Goal: Task Accomplishment & Management: Use online tool/utility

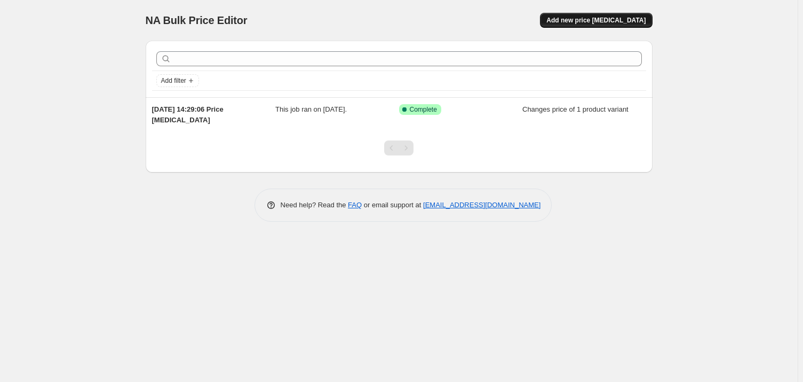
click at [602, 17] on span "Add new price [MEDICAL_DATA]" at bounding box center [596, 20] width 99 height 9
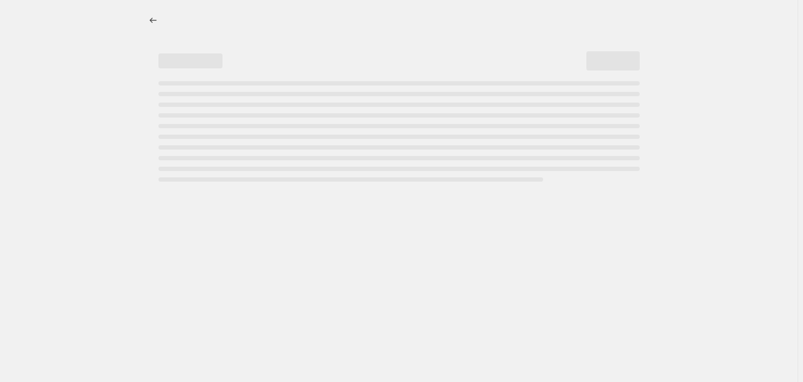
select select "percentage"
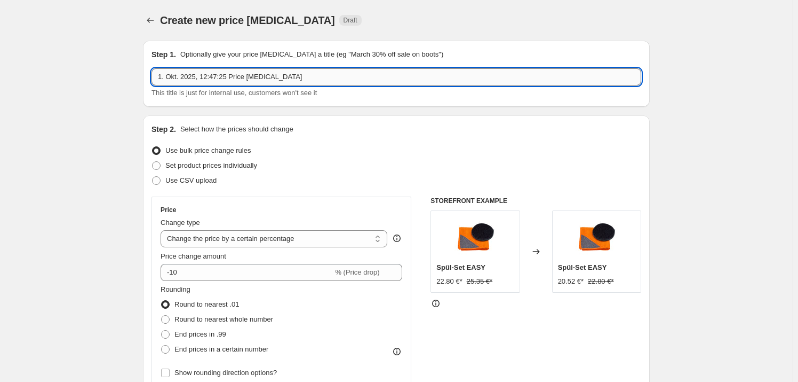
click at [278, 80] on input "1. Okt. 2025, 12:47:25 Price [MEDICAL_DATA]" at bounding box center [397, 76] width 490 height 17
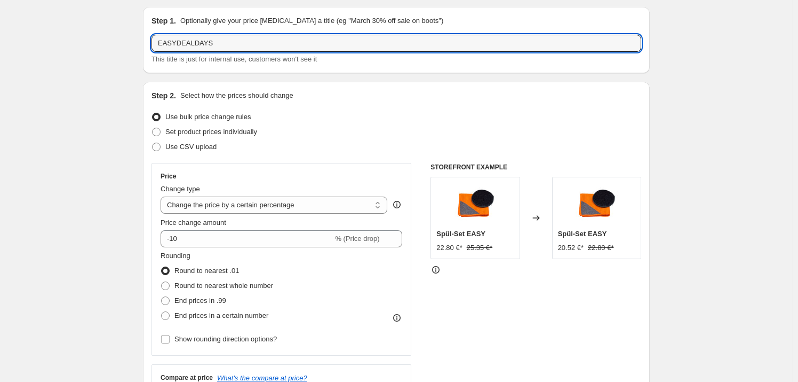
scroll to position [48, 0]
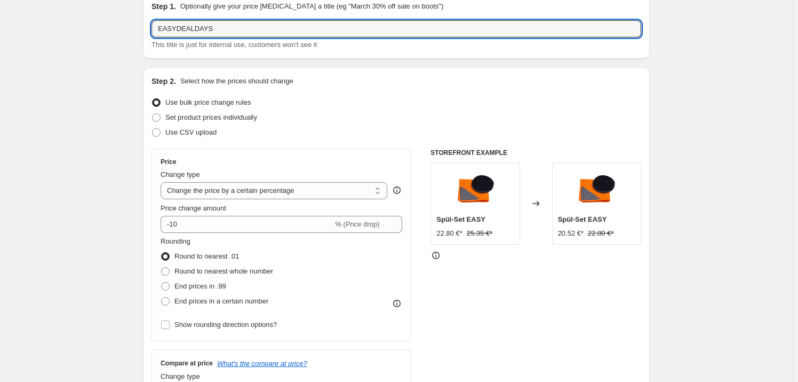
type input "EASYDEALDAYS"
click at [262, 122] on div "Set product prices individually" at bounding box center [397, 117] width 490 height 15
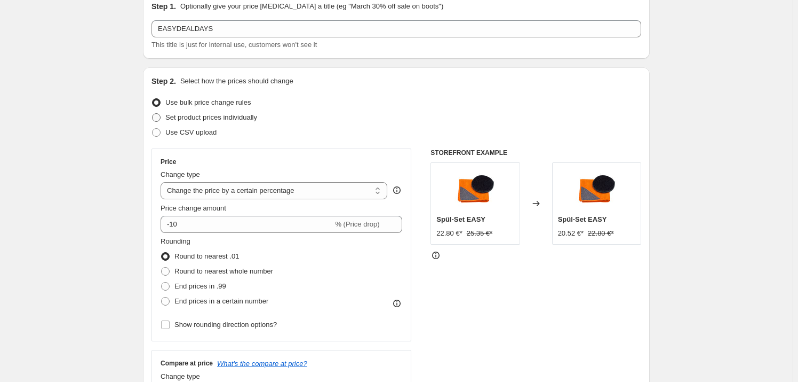
click at [257, 120] on span "Set product prices individually" at bounding box center [211, 117] width 92 height 8
click at [153, 114] on input "Set product prices individually" at bounding box center [152, 113] width 1 height 1
radio input "true"
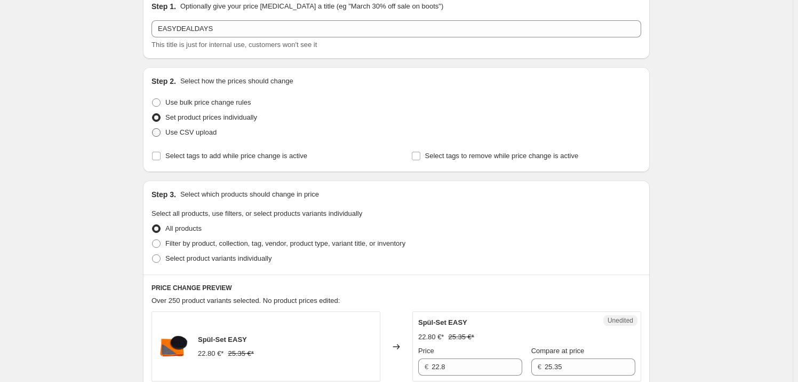
click at [192, 128] on span "Use CSV upload" at bounding box center [190, 132] width 51 height 8
click at [153, 128] on input "Use CSV upload" at bounding box center [152, 128] width 1 height 1
radio input "true"
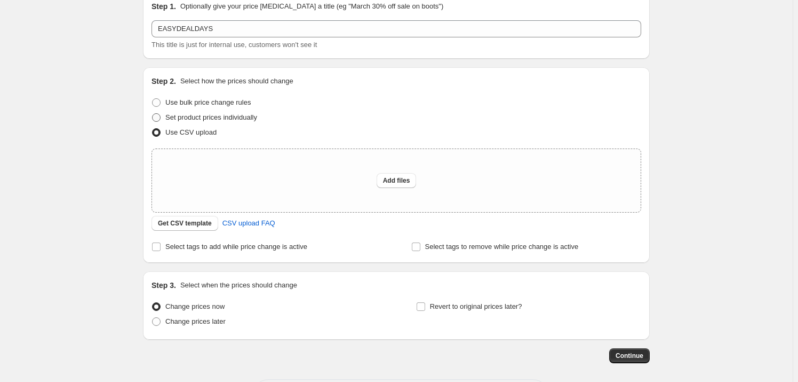
click at [216, 122] on span "Set product prices individually" at bounding box center [211, 117] width 92 height 11
click at [153, 114] on input "Set product prices individually" at bounding box center [152, 113] width 1 height 1
radio input "true"
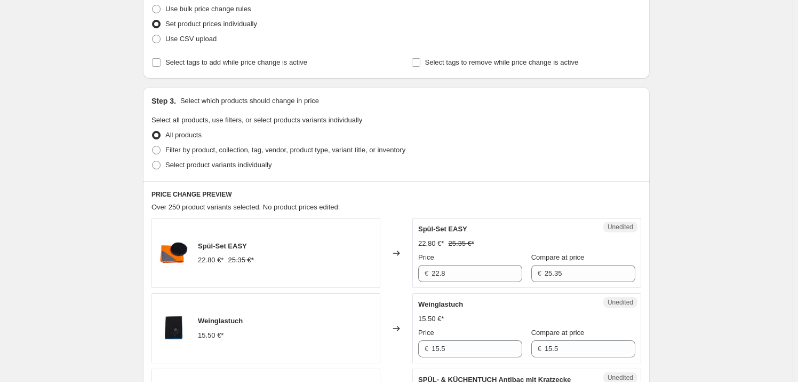
scroll to position [145, 0]
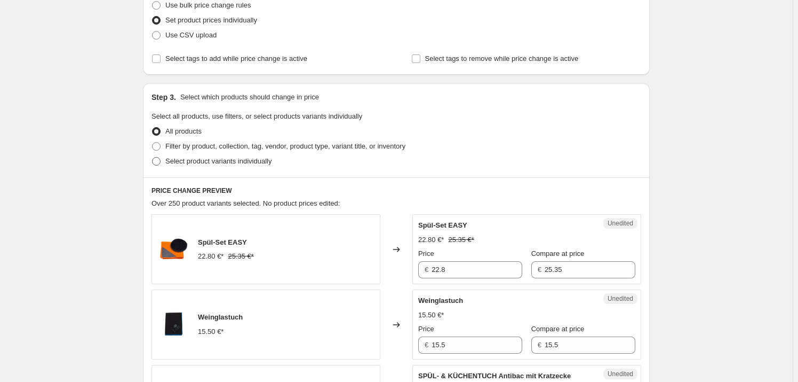
click at [192, 161] on span "Select product variants individually" at bounding box center [218, 161] width 106 height 8
click at [153, 157] on input "Select product variants individually" at bounding box center [152, 157] width 1 height 1
radio input "true"
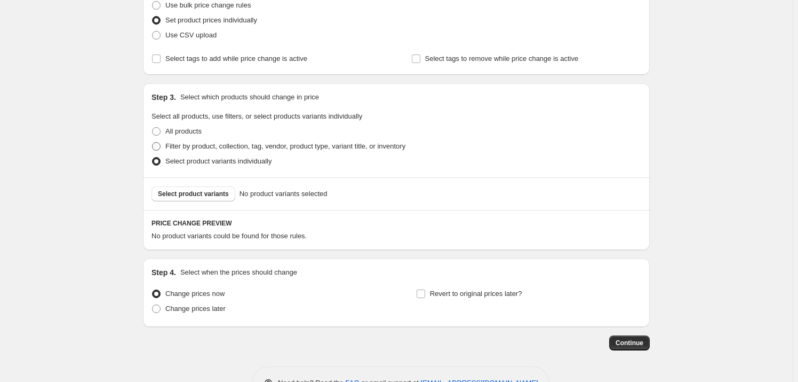
click at [215, 145] on span "Filter by product, collection, tag, vendor, product type, variant title, or inv…" at bounding box center [285, 146] width 240 height 8
click at [153, 142] on input "Filter by product, collection, tag, vendor, product type, variant title, or inv…" at bounding box center [152, 142] width 1 height 1
radio input "true"
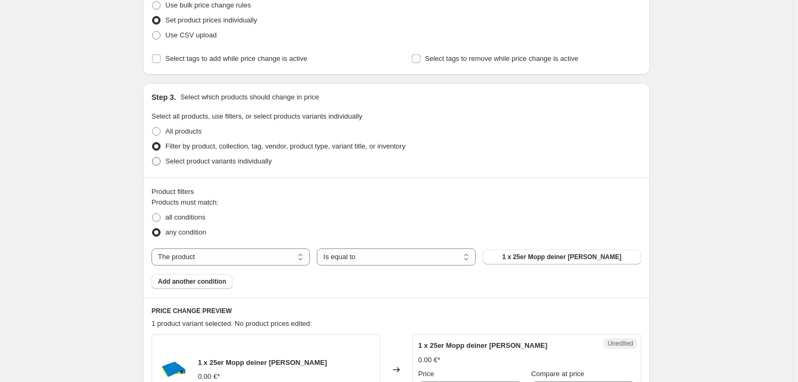
click at [210, 156] on span "Select product variants individually" at bounding box center [218, 161] width 106 height 11
click at [153, 157] on input "Select product variants individually" at bounding box center [152, 157] width 1 height 1
radio input "true"
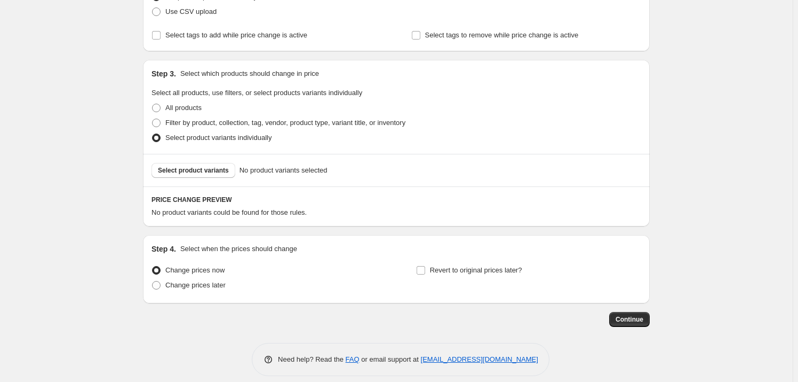
scroll to position [178, 0]
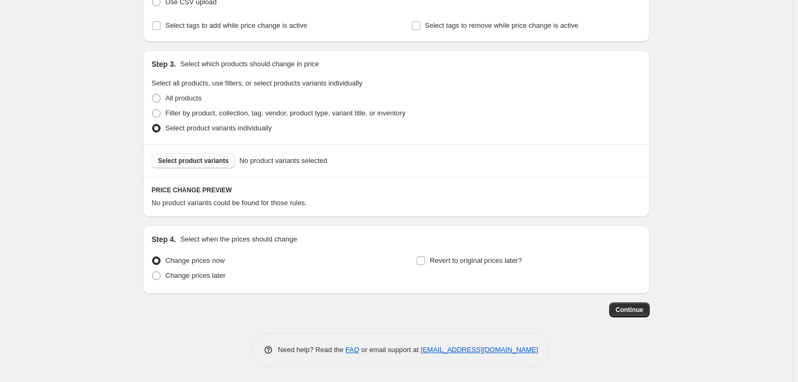
click at [216, 163] on span "Select product variants" at bounding box center [193, 160] width 71 height 9
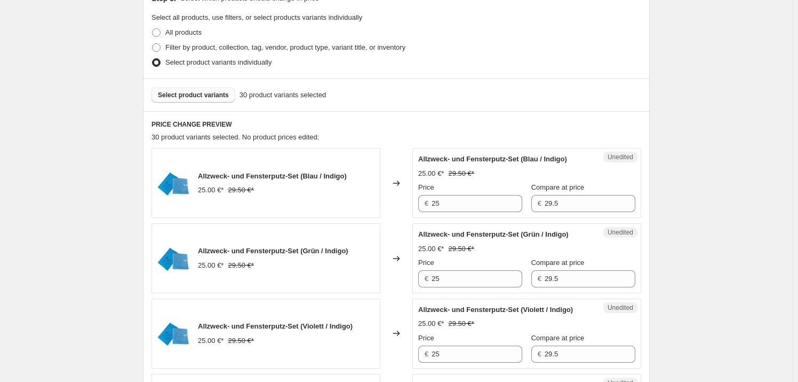
scroll to position [227, 0]
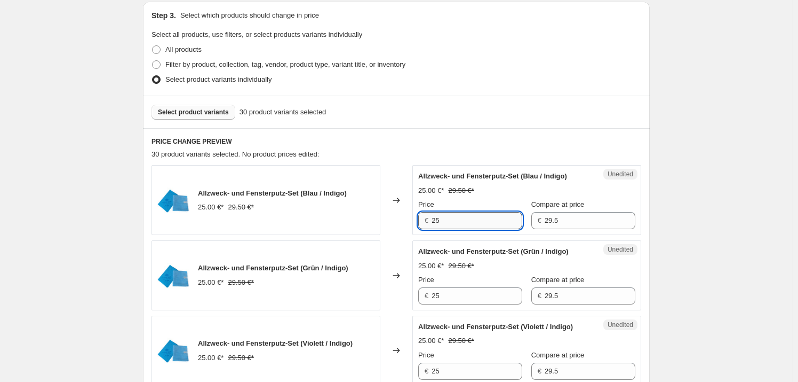
click at [471, 217] on input "25" at bounding box center [477, 220] width 91 height 17
type input "20"
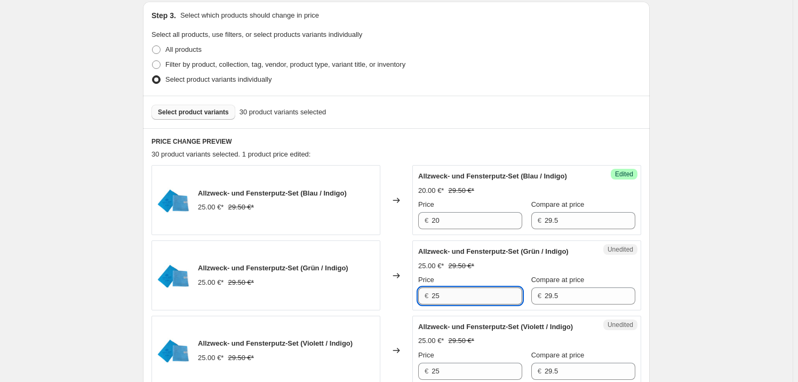
click at [454, 288] on input "25" at bounding box center [477, 295] width 91 height 17
type input "20"
click at [452, 347] on div "Allzweck- und Fensterputz-Set ([PERSON_NAME] / Indigo) 25.00 €* 29.50 €* Price …" at bounding box center [526, 350] width 217 height 58
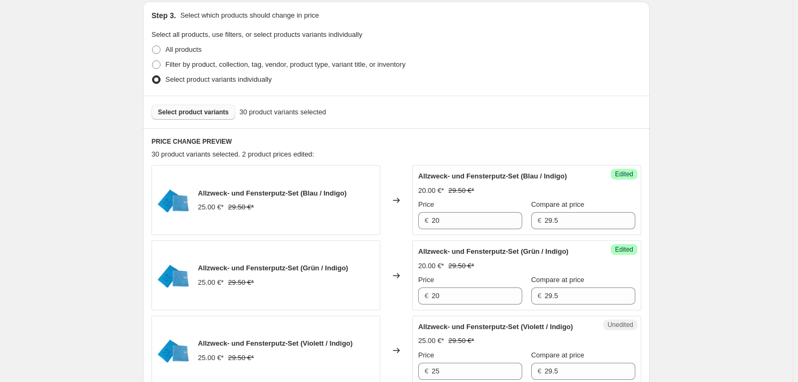
scroll to position [324, 0]
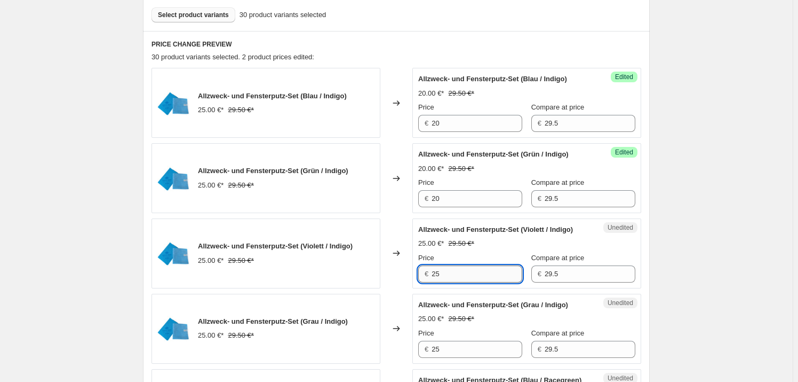
click at [456, 280] on input "25" at bounding box center [477, 273] width 91 height 17
click at [457, 280] on input "25" at bounding box center [477, 273] width 91 height 17
type input "20"
click at [473, 296] on div "Unedited Allzweck- und Fensterputz-Set ([PERSON_NAME] / Indigo) 25.00 €* 29.50 …" at bounding box center [527, 329] width 229 height 70
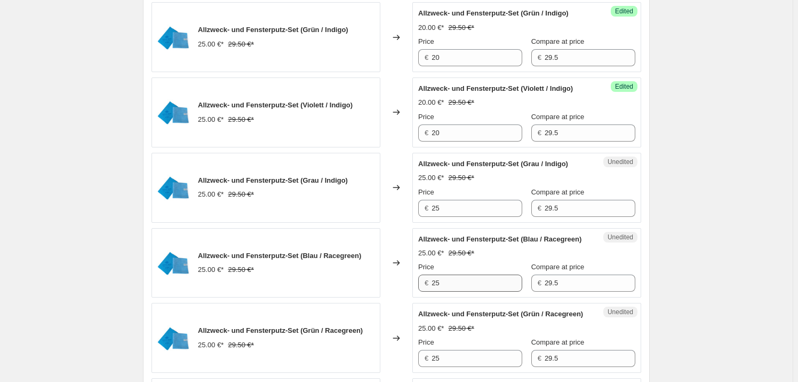
scroll to position [470, 0]
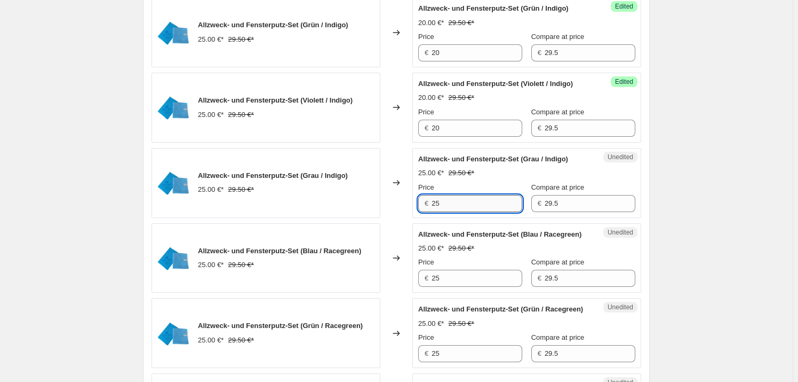
click at [452, 201] on input "25" at bounding box center [477, 203] width 91 height 17
type input "20"
click at [467, 223] on div "Unedited Allzweck- und Fensterputz-Set (Blau / Racegreen) 25.00 €* 29.50 €* Pri…" at bounding box center [527, 258] width 229 height 70
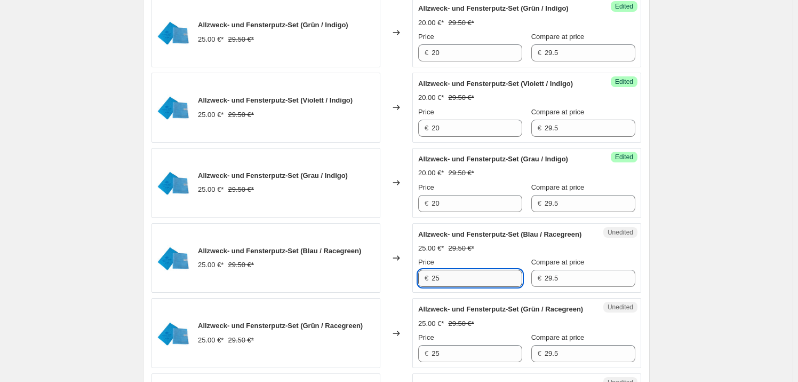
click at [464, 277] on input "25" at bounding box center [477, 278] width 91 height 17
type input "20"
click at [486, 305] on span "Allzweck- und Fensterputz-Set (Grün / Racegreen)" at bounding box center [500, 309] width 165 height 8
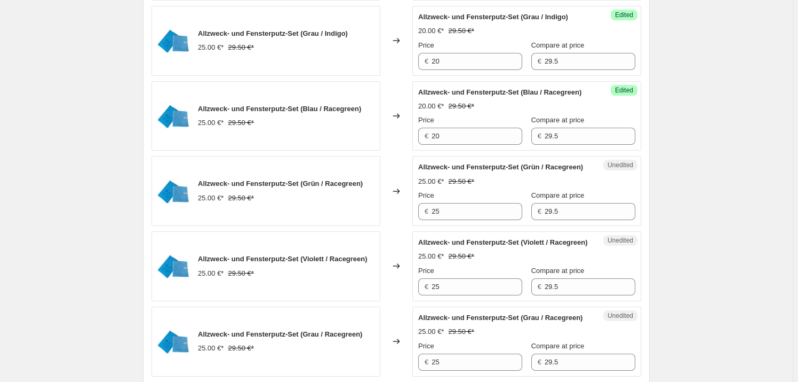
scroll to position [615, 0]
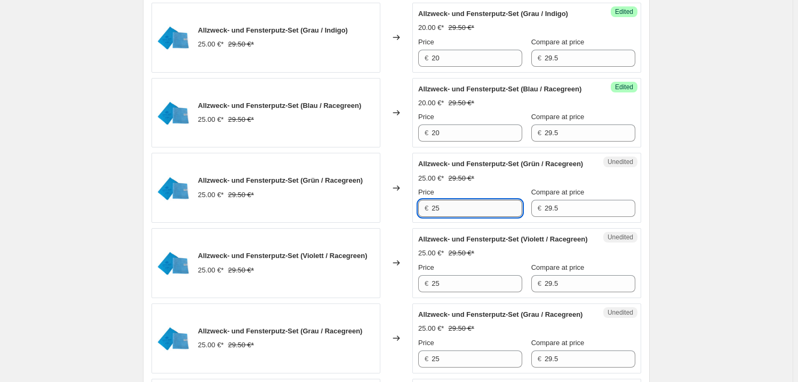
click at [458, 209] on input "25" at bounding box center [477, 208] width 91 height 17
type input "20"
click at [474, 243] on span "Allzweck- und Fensterputz-Set (Violett / Racegreen)" at bounding box center [503, 239] width 170 height 8
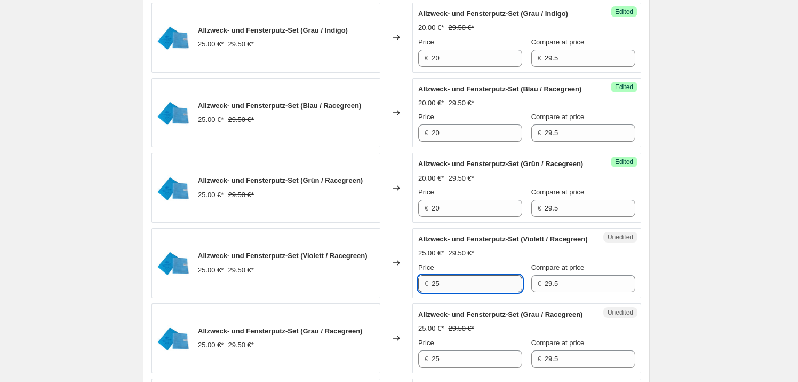
click at [470, 292] on input "25" at bounding box center [477, 283] width 91 height 17
type input "20"
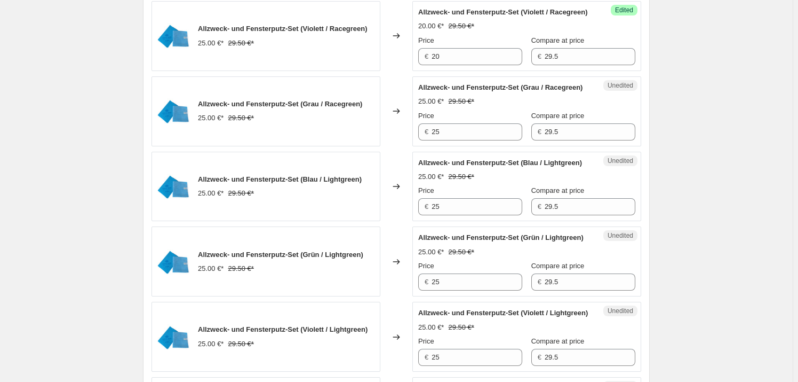
scroll to position [858, 0]
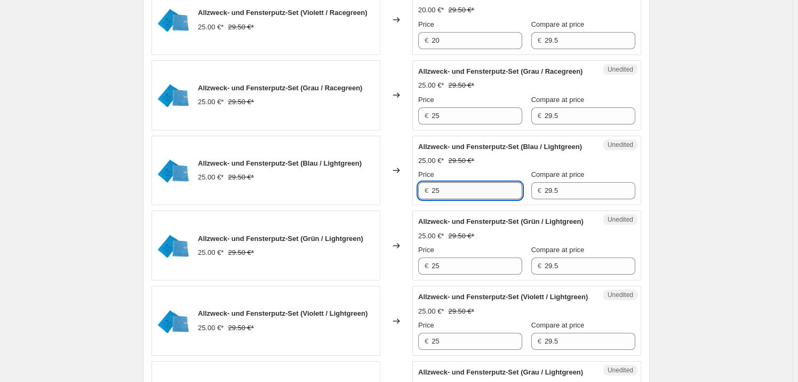
click at [460, 199] on input "25" at bounding box center [477, 190] width 91 height 17
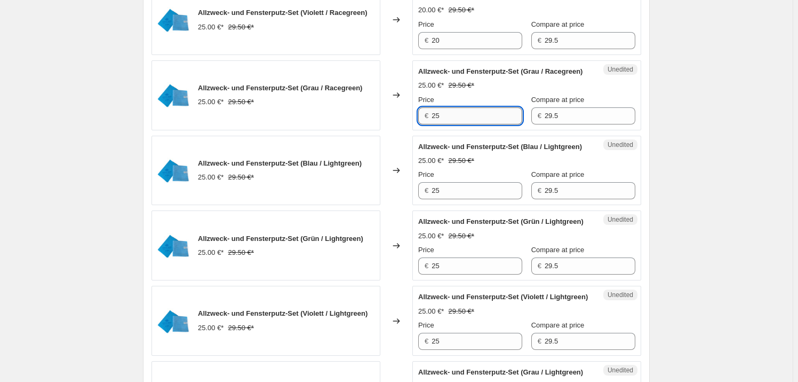
click at [456, 124] on input "25" at bounding box center [477, 115] width 91 height 17
type input "20"
click at [524, 152] on div "Allzweck- und Fensterputz-Set (Blau / Lightgreen)" at bounding box center [505, 146] width 175 height 11
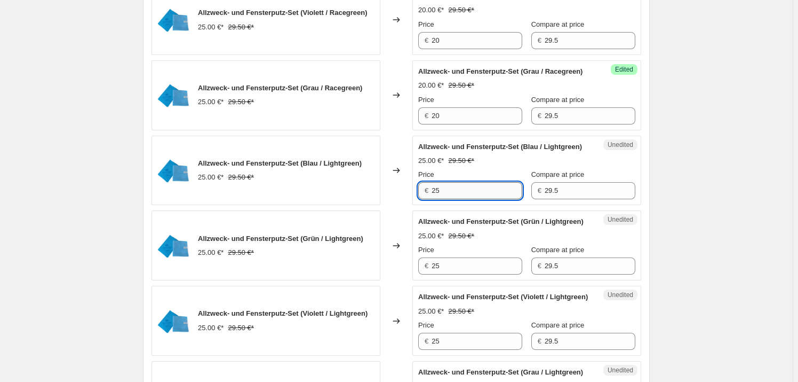
click at [480, 199] on input "25" at bounding box center [477, 190] width 91 height 17
type input "20"
click at [469, 225] on span "Allzweck- und Fensterputz-Set (Grün / Lightgreen)" at bounding box center [500, 221] width 165 height 8
click at [462, 255] on div "Price" at bounding box center [470, 249] width 104 height 11
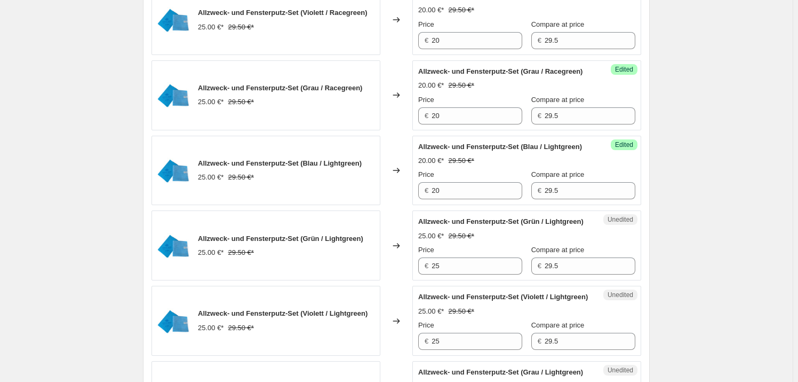
click at [462, 255] on div "Price" at bounding box center [470, 249] width 104 height 11
click at [460, 274] on input "25" at bounding box center [477, 265] width 91 height 17
click at [486, 274] on input "25" at bounding box center [477, 265] width 91 height 17
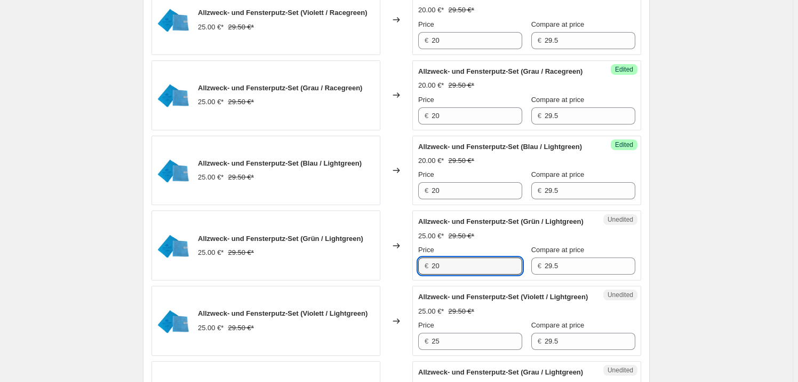
type input "20"
click at [493, 227] on div "Allzweck- und Fensterputz-Set (Grün / Lightgreen)" at bounding box center [505, 221] width 175 height 11
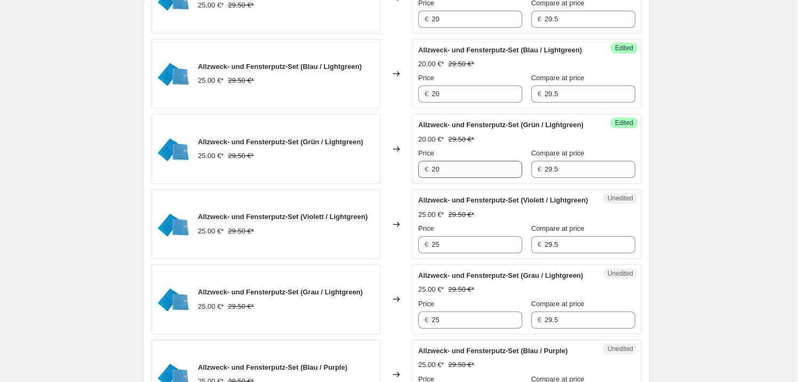
scroll to position [1051, 0]
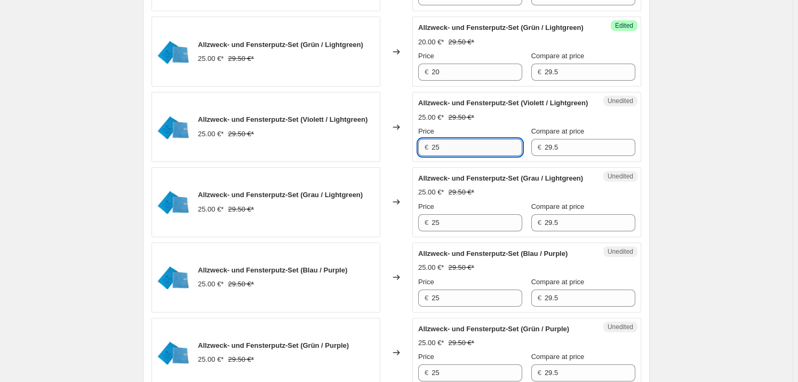
click at [456, 156] on input "25" at bounding box center [477, 147] width 91 height 17
type input "20"
click at [462, 229] on div "Unedited Allzweck- und Fensterputz-Set ([PERSON_NAME] / Lightgreen) 25.00 €* 29…" at bounding box center [527, 202] width 229 height 70
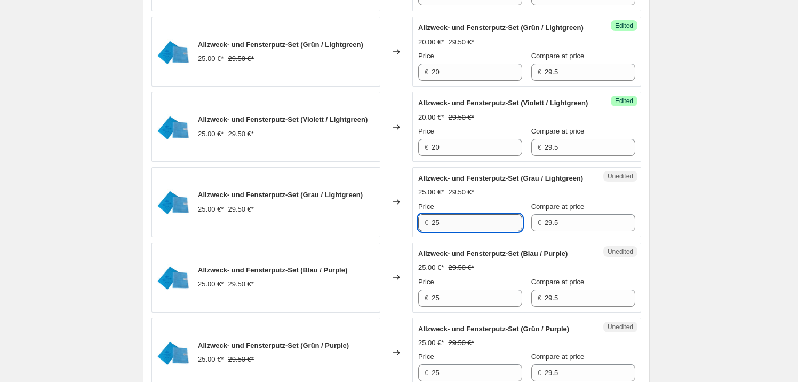
click at [463, 231] on input "25" at bounding box center [477, 222] width 91 height 17
type input "20"
click at [469, 306] on div "Allzweck- und Fensterputz-Set (Blau / Purple) 25.00 €* 29.50 €* Price € 25 Comp…" at bounding box center [526, 277] width 217 height 58
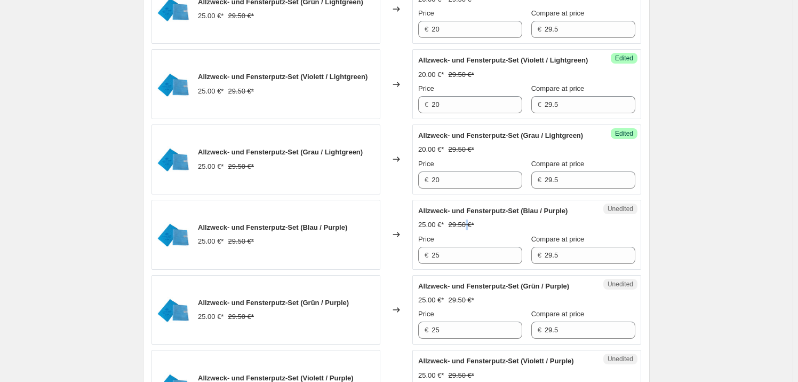
scroll to position [1149, 0]
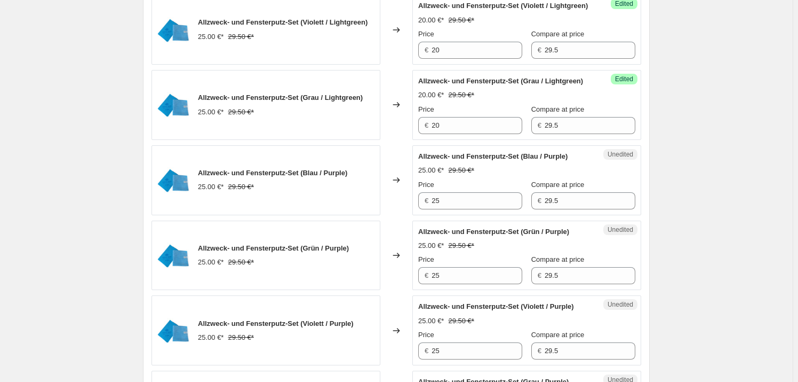
click at [455, 176] on strike "29.50 €*" at bounding box center [461, 170] width 26 height 11
click at [457, 209] on input "25" at bounding box center [477, 200] width 91 height 17
type input "20"
click at [464, 215] on div "Unedited Allzweck- und Fensterputz-Set (Blau / Purple) 25.00 €* 29.50 €* Price …" at bounding box center [527, 180] width 229 height 70
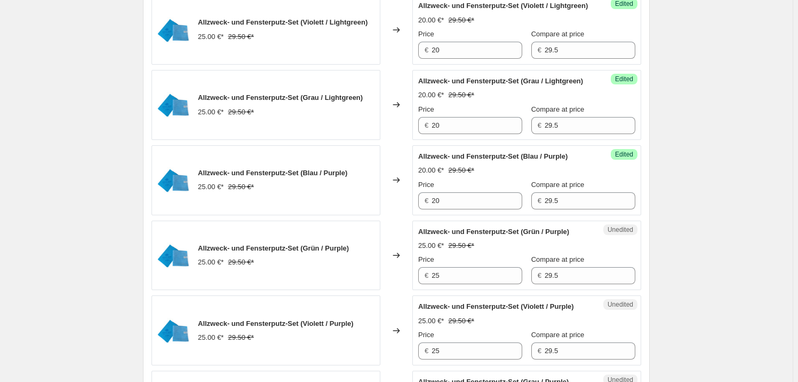
scroll to position [1343, 0]
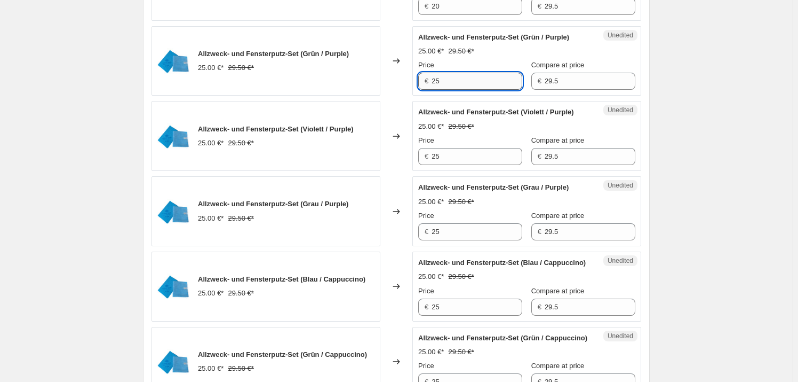
click at [448, 96] on div "Unedited Allzweck- und Fensterputz-Set (Grün / Purple) 25.00 €* 29.50 €* Price …" at bounding box center [527, 61] width 229 height 70
click at [455, 90] on input "25" at bounding box center [477, 81] width 91 height 17
type input "20"
click at [464, 191] on span "Allzweck- und Fensterputz-Set (Grau / Purple)" at bounding box center [493, 187] width 151 height 8
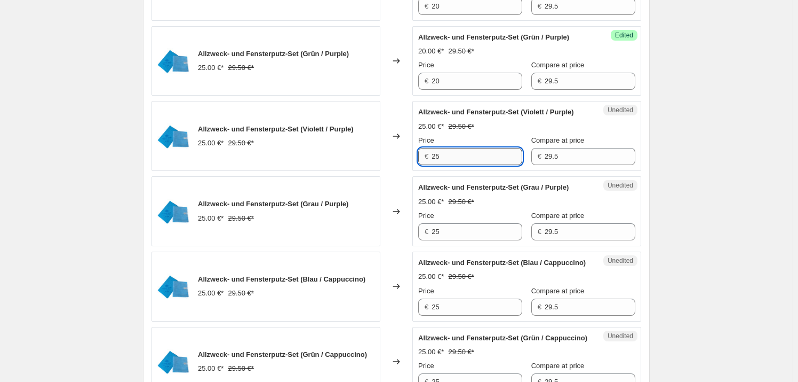
click at [455, 165] on input "25" at bounding box center [477, 156] width 91 height 17
type input "20"
click at [471, 221] on div "Price" at bounding box center [470, 215] width 104 height 11
click at [470, 221] on div "Price" at bounding box center [470, 215] width 104 height 11
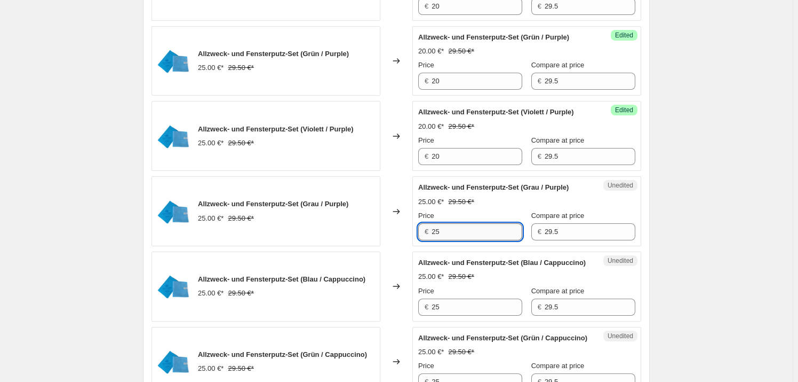
click at [464, 240] on input "25" at bounding box center [477, 231] width 91 height 17
type input "20"
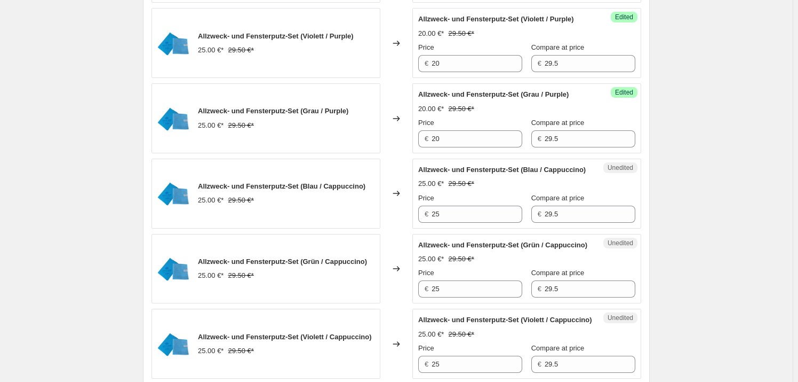
scroll to position [1440, 0]
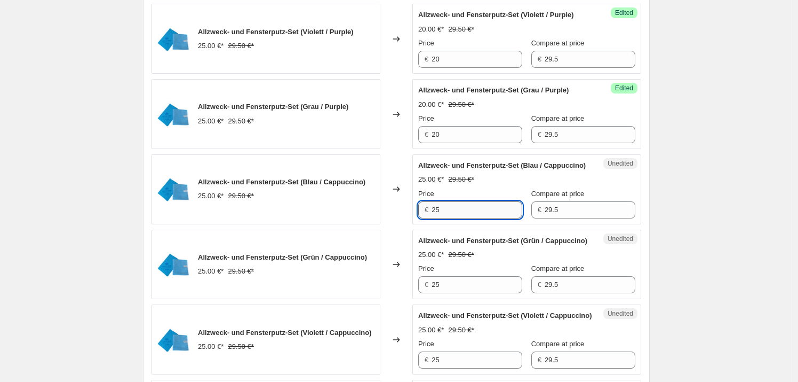
click at [470, 218] on input "25" at bounding box center [477, 209] width 91 height 17
type input "20"
click at [536, 246] on div "Allzweck- und Fensterputz-Set (Grün / Cappuccino)" at bounding box center [505, 240] width 175 height 11
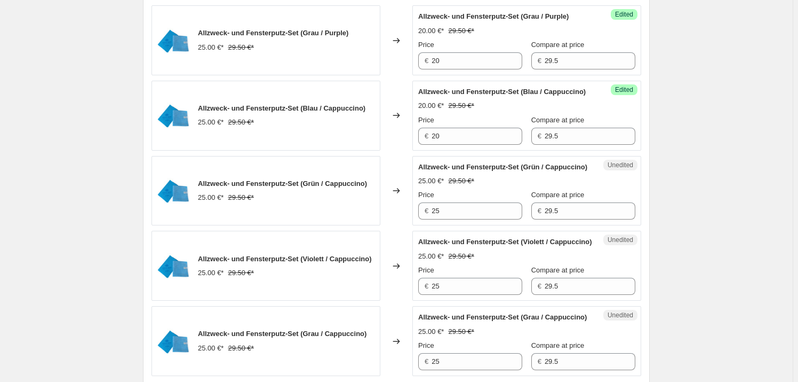
scroll to position [1537, 0]
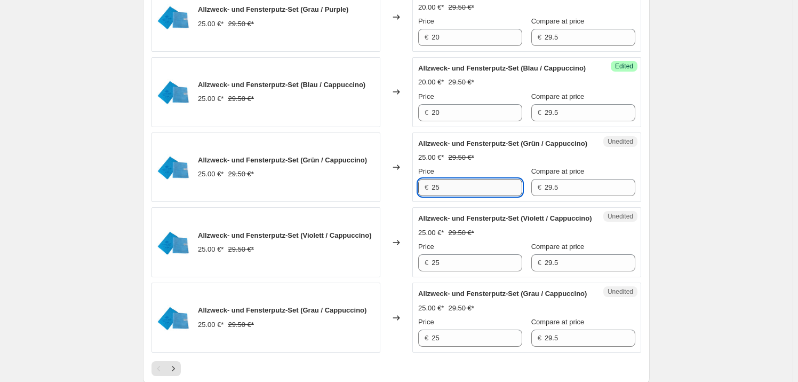
click at [479, 196] on input "25" at bounding box center [477, 187] width 91 height 17
type input "20"
click at [464, 222] on span "Allzweck- und Fensterputz-Set (Violett / Cappuccino)" at bounding box center [505, 218] width 174 height 8
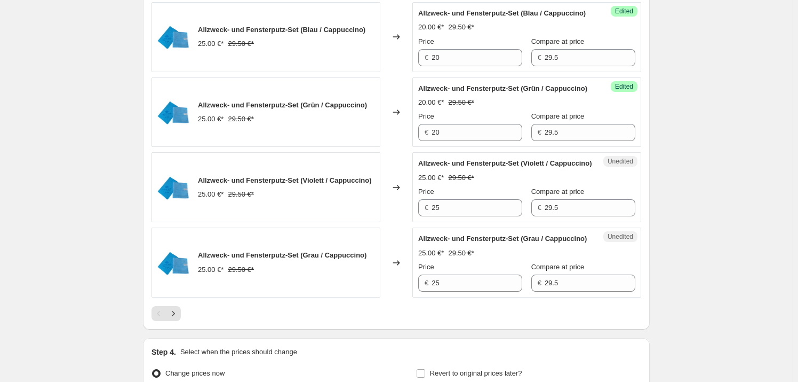
scroll to position [1682, 0]
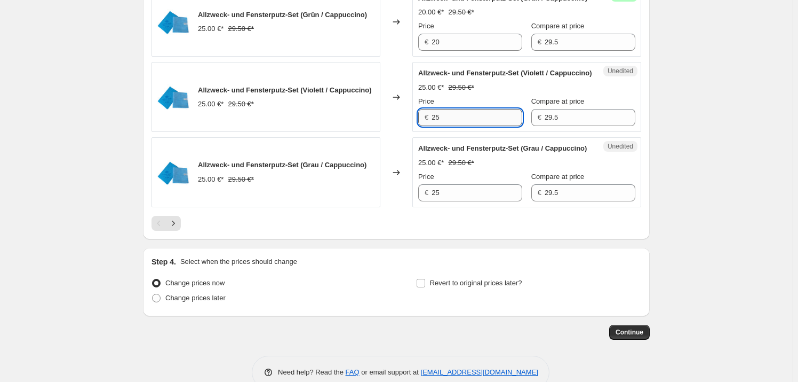
click at [470, 126] on input "25" at bounding box center [477, 117] width 91 height 17
type input "20"
click at [479, 154] on div "Allzweck- und Fensterputz-Set (Grau / Cappuccino)" at bounding box center [505, 148] width 175 height 11
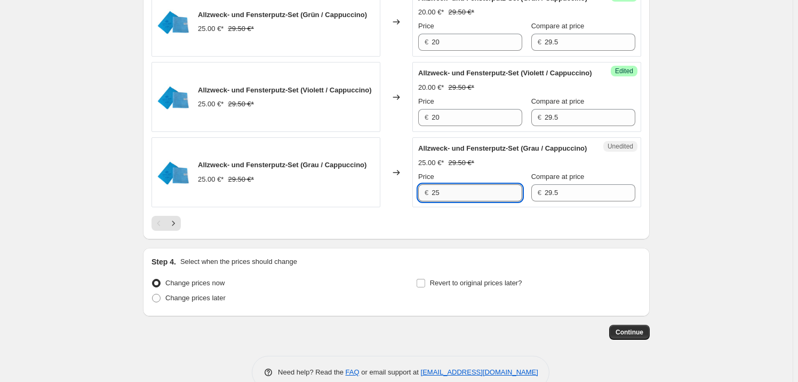
click at [454, 201] on input "25" at bounding box center [477, 192] width 91 height 17
type input "20"
click at [448, 231] on div at bounding box center [397, 223] width 490 height 15
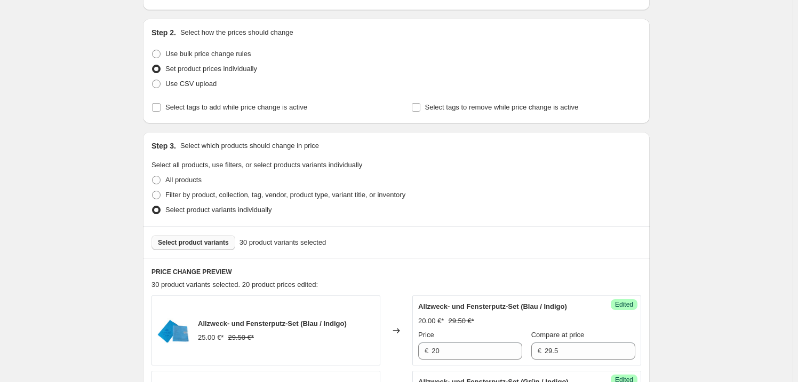
scroll to position [145, 0]
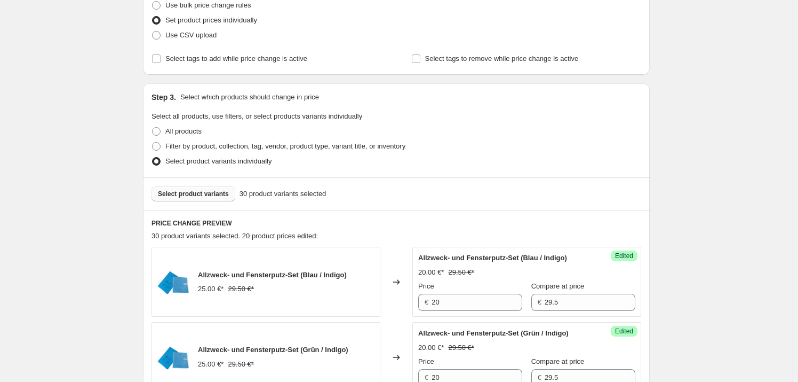
click at [159, 191] on button "Select product variants" at bounding box center [194, 193] width 84 height 15
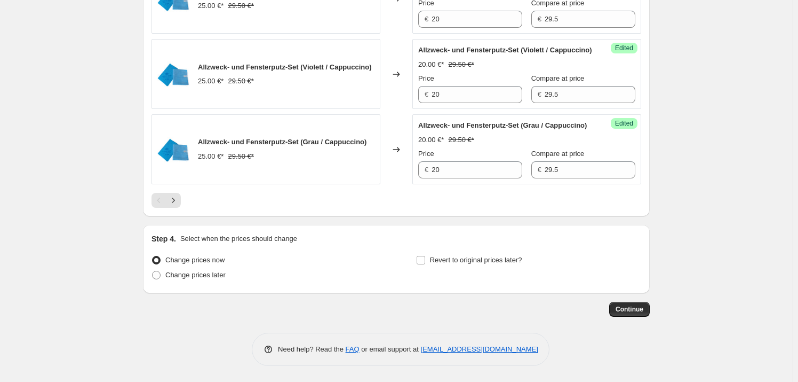
scroll to position [1820, 0]
click at [218, 278] on span "Change prices later" at bounding box center [195, 275] width 60 height 8
click at [153, 271] on input "Change prices later" at bounding box center [152, 271] width 1 height 1
radio input "true"
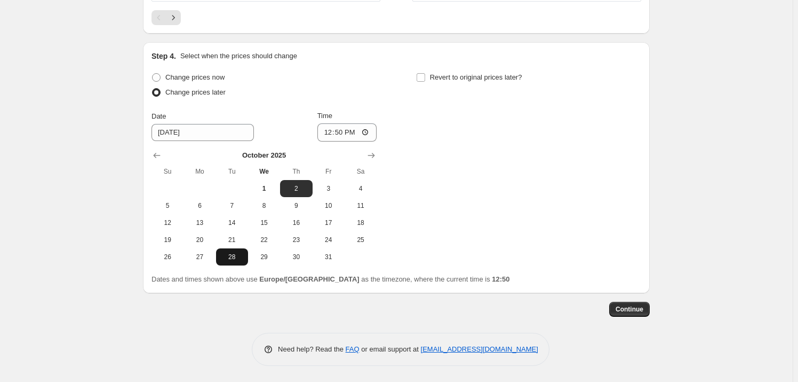
scroll to position [2002, 0]
click at [229, 204] on span "7" at bounding box center [231, 205] width 23 height 9
type input "[DATE]"
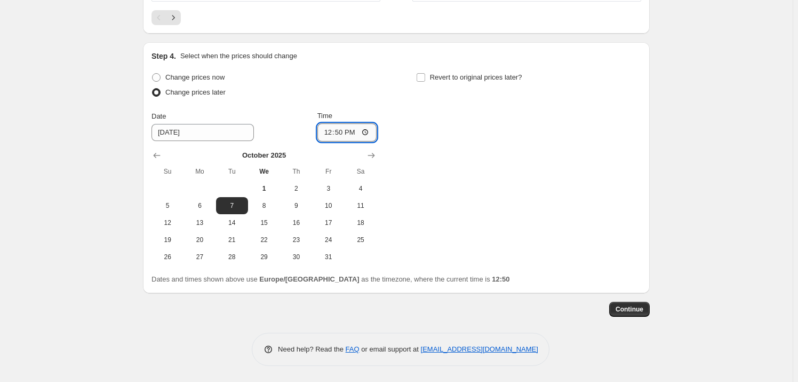
click at [358, 131] on input "12:50" at bounding box center [348, 132] width 60 height 18
click at [363, 131] on input "12:50" at bounding box center [348, 132] width 60 height 18
click at [365, 132] on input "12:50" at bounding box center [348, 132] width 60 height 18
click at [485, 200] on div "Change prices now Change prices later Date [DATE] Time 00:[DATE] Mo Tu We Th Fr…" at bounding box center [397, 167] width 490 height 195
click at [369, 132] on input "00:01" at bounding box center [348, 132] width 60 height 18
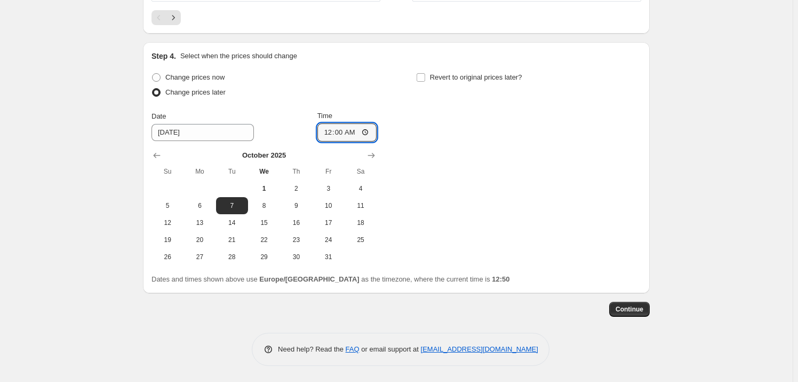
type input "00:00"
click at [460, 206] on div "Change prices now Change prices later Date [DATE] Time 00:00 [DATE] Su Mo Tu We…" at bounding box center [397, 167] width 490 height 195
click at [440, 210] on div "Change prices now Change prices later Date [DATE] Time 00:00 [DATE] Su Mo Tu We…" at bounding box center [397, 167] width 490 height 195
click at [439, 80] on span "Revert to original prices later?" at bounding box center [476, 77] width 92 height 8
click at [425, 80] on input "Revert to original prices later?" at bounding box center [421, 77] width 9 height 9
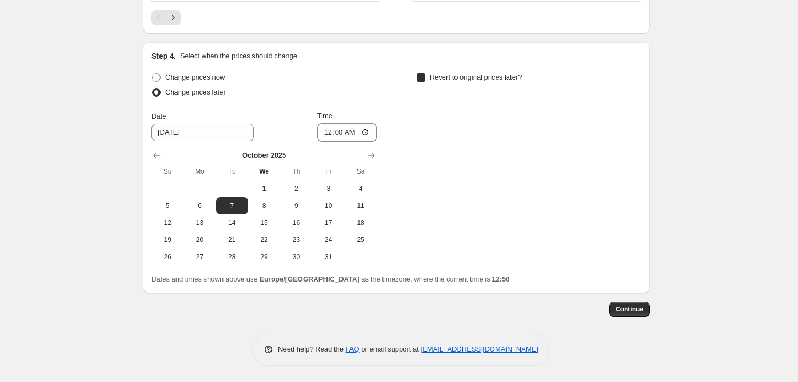
checkbox input "true"
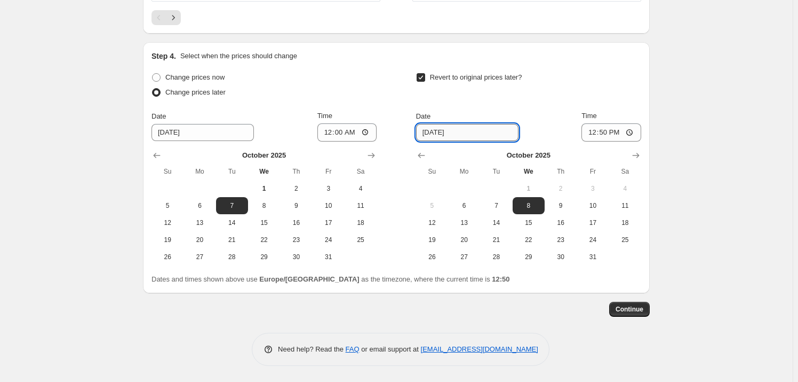
click at [488, 133] on input "[DATE]" at bounding box center [467, 132] width 102 height 17
click at [529, 209] on span "8" at bounding box center [528, 205] width 23 height 9
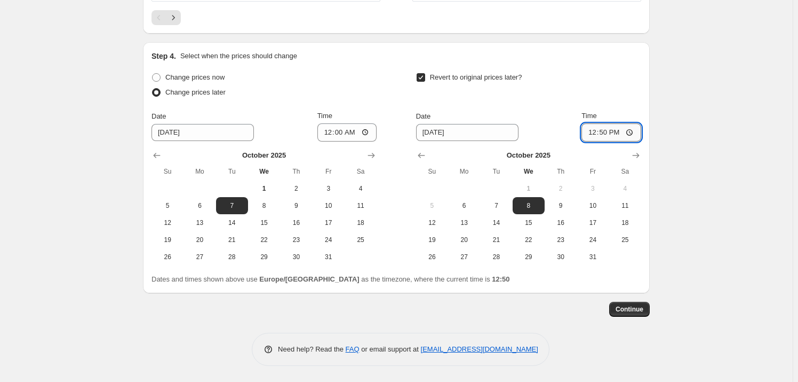
click at [628, 129] on input "12:50" at bounding box center [612, 132] width 60 height 18
type input "23:59"
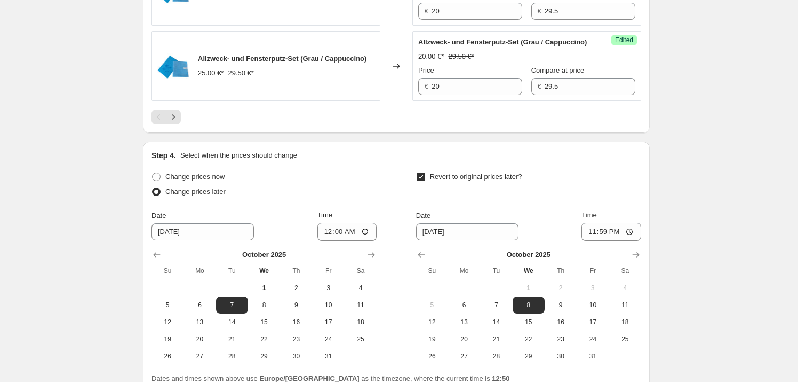
scroll to position [1760, 0]
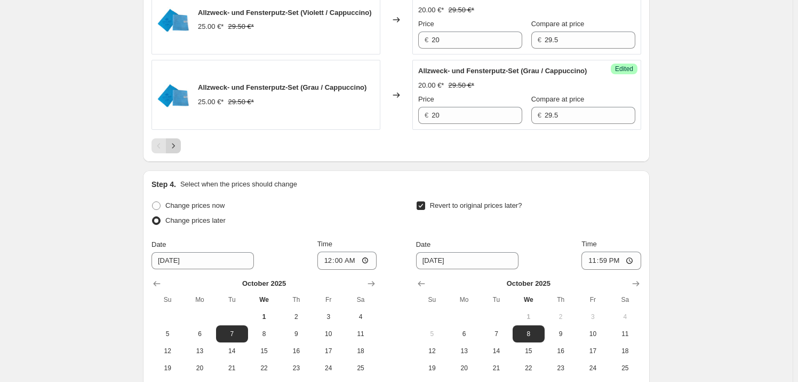
click at [176, 151] on icon "Next" at bounding box center [173, 145] width 11 height 11
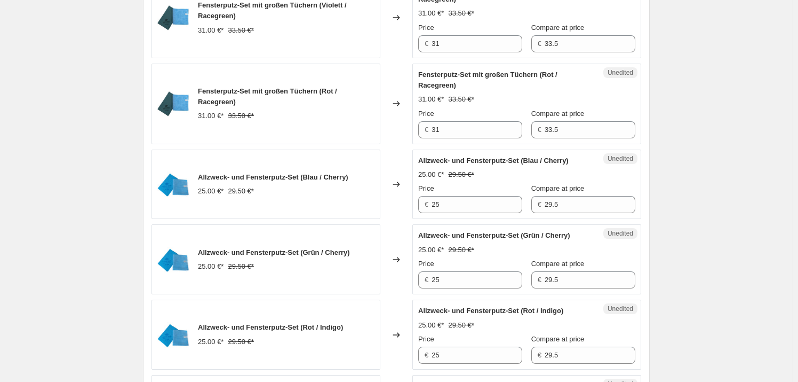
scroll to position [886, 0]
click at [456, 213] on input "25" at bounding box center [477, 204] width 91 height 17
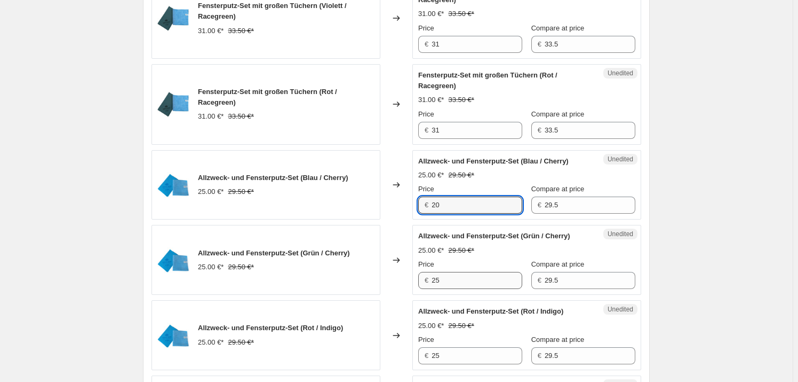
type input "20"
click at [458, 289] on input "25" at bounding box center [477, 280] width 91 height 17
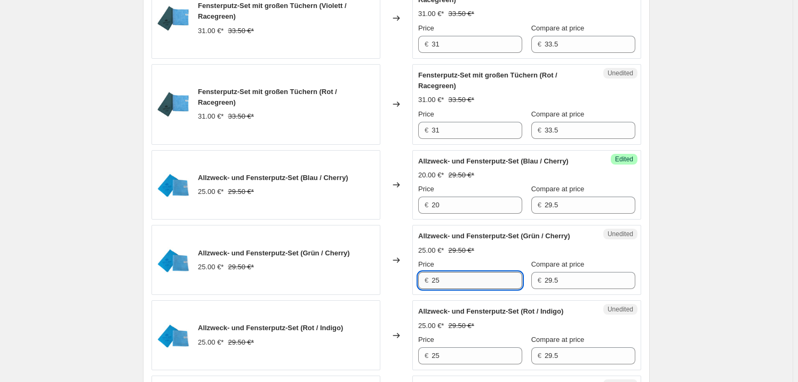
click at [458, 289] on input "25" at bounding box center [477, 280] width 91 height 17
click at [458, 289] on input "20" at bounding box center [477, 280] width 91 height 17
type input "20"
click at [462, 342] on div "Unedited Allzweck- und Fensterputz-Set (Rot / Indigo) 25.00 €* 29.50 €* Price €…" at bounding box center [527, 335] width 229 height 70
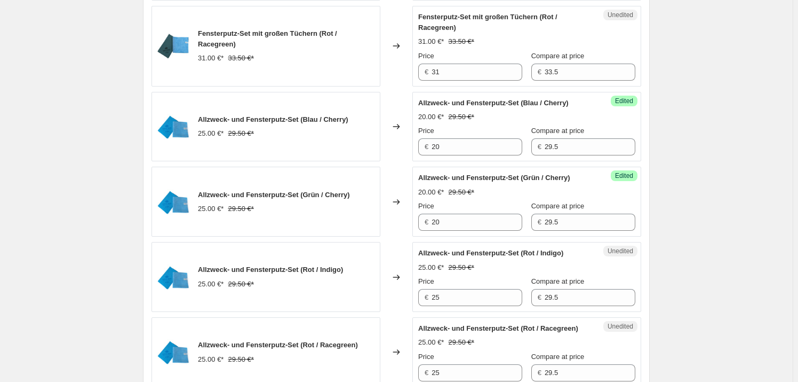
scroll to position [983, 0]
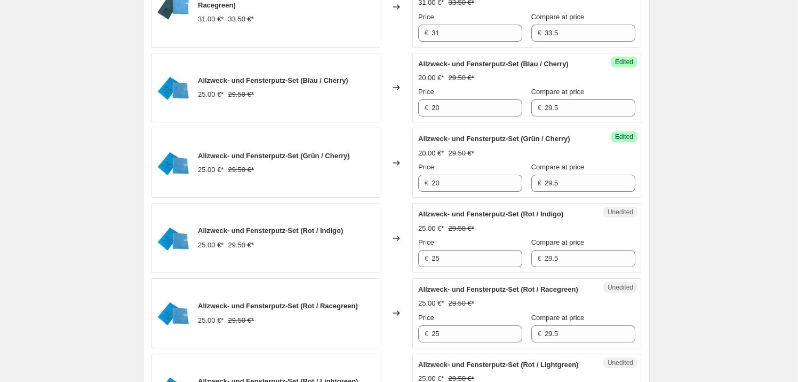
click at [458, 273] on div "Unedited Allzweck- und Fensterputz-Set (Rot / Indigo) 25.00 €* 29.50 €* Price €…" at bounding box center [527, 238] width 229 height 70
click at [458, 267] on input "25" at bounding box center [477, 258] width 91 height 17
type input "20"
click at [471, 315] on div "Fensterputz-Set mit großen Tüchern (Grün / Indigo) 31.00 €* 33.50 €* Changed to…" at bounding box center [397, 104] width 490 height 1390
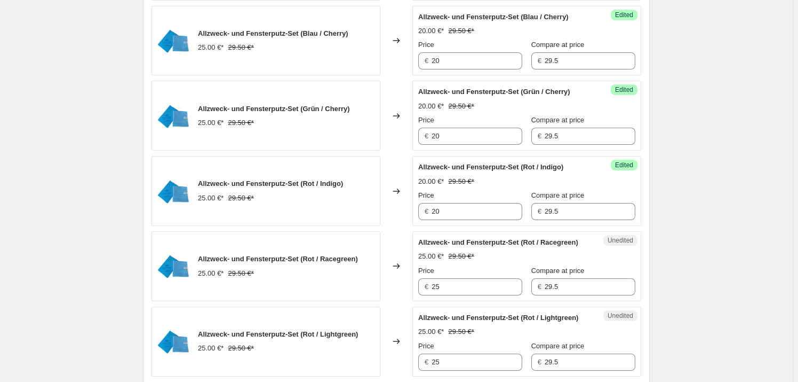
scroll to position [1080, 0]
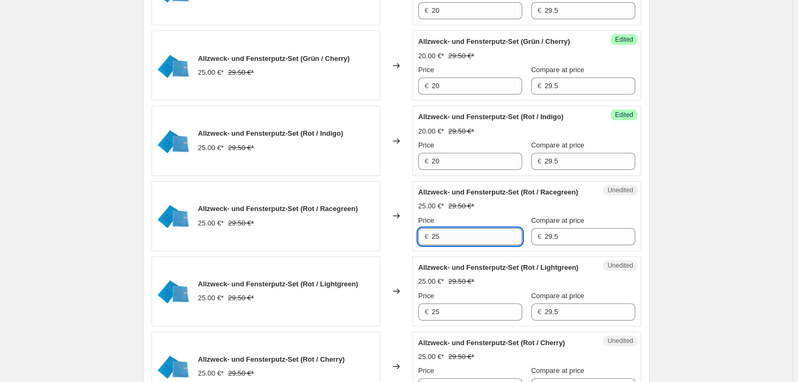
click at [456, 245] on input "25" at bounding box center [477, 236] width 91 height 17
type input "20"
click at [458, 271] on span "Allzweck- und Fensterputz-Set (Rot / Lightgreen)" at bounding box center [498, 267] width 160 height 8
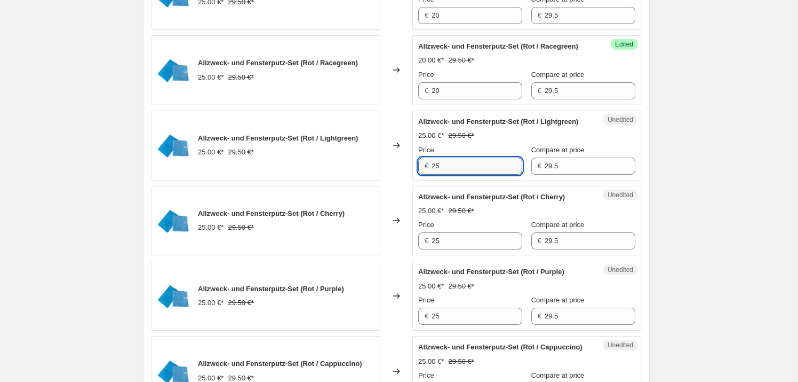
click at [456, 175] on input "25" at bounding box center [477, 165] width 91 height 17
type input "20"
click at [457, 230] on div "Price" at bounding box center [470, 224] width 104 height 11
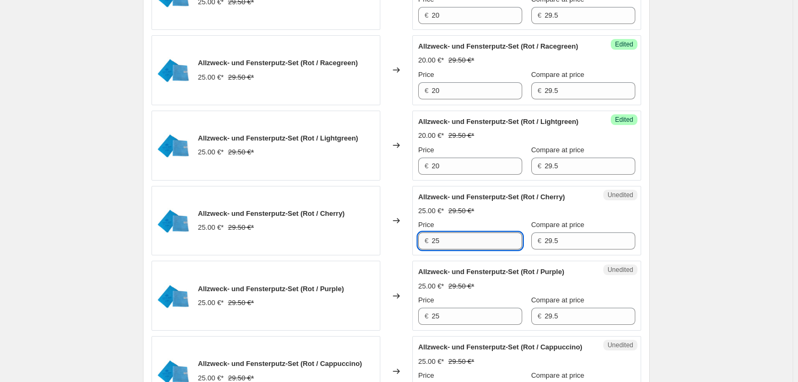
click at [456, 249] on input "25" at bounding box center [477, 240] width 91 height 17
type input "20"
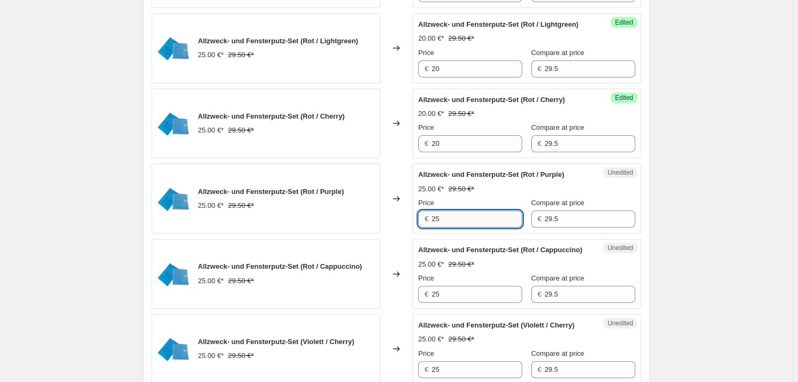
click at [455, 227] on input "25" at bounding box center [477, 218] width 91 height 17
type input "20"
click at [458, 254] on span "Allzweck- und Fensterputz-Set (Rot / Cappuccino)" at bounding box center [500, 249] width 164 height 8
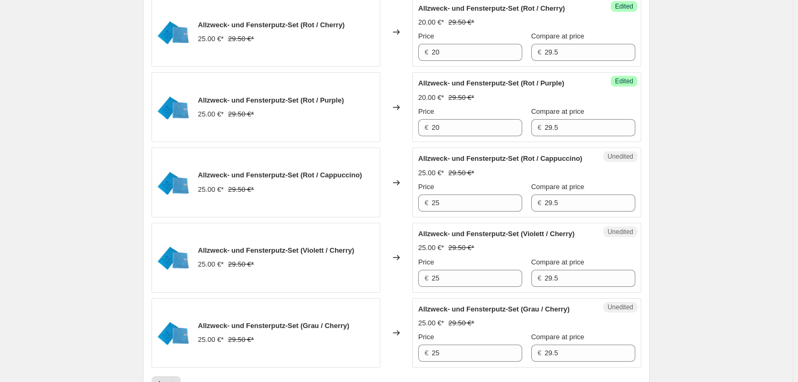
scroll to position [1420, 0]
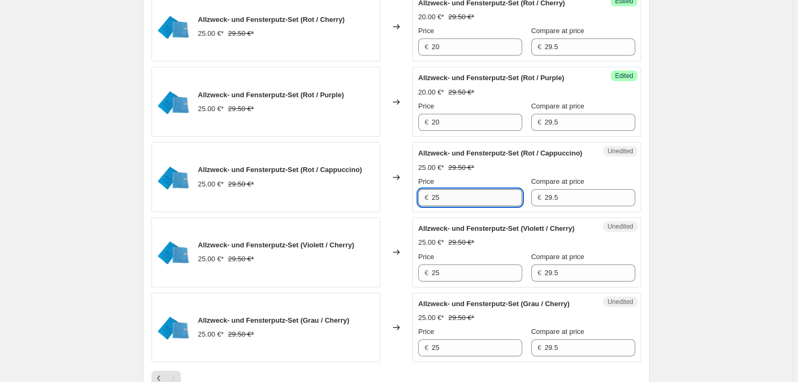
click at [454, 206] on input "25" at bounding box center [477, 197] width 91 height 17
type input "20"
click at [455, 232] on span "Allzweck- und Fensterputz-Set (Violett / Cherry)" at bounding box center [496, 228] width 156 height 8
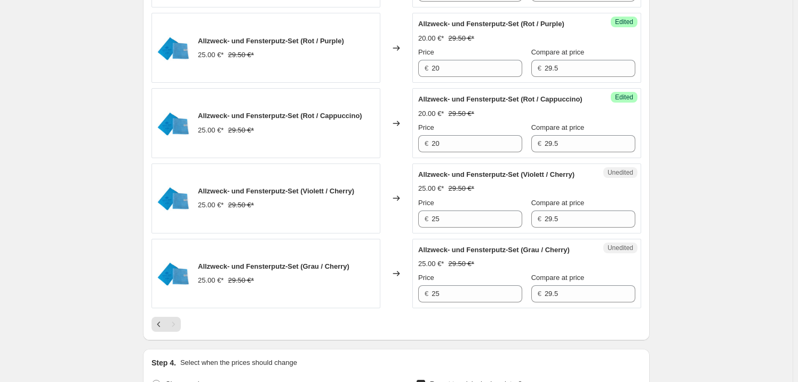
scroll to position [1517, 0]
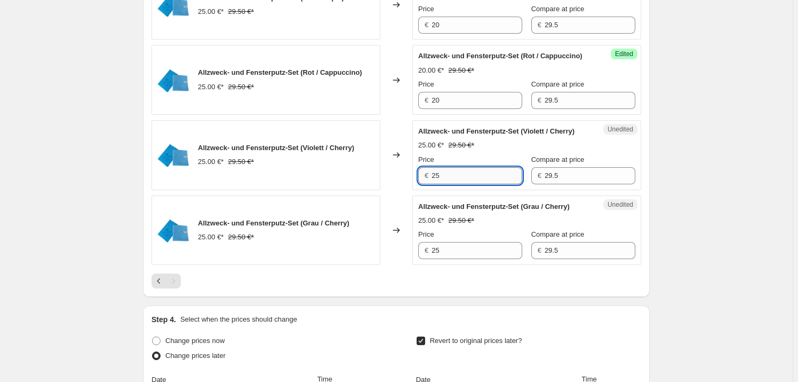
click at [452, 184] on input "25" at bounding box center [477, 175] width 91 height 17
type input "20"
click at [453, 210] on span "Allzweck- und Fensterputz-Set (Grau / Cherry)" at bounding box center [494, 206] width 152 height 8
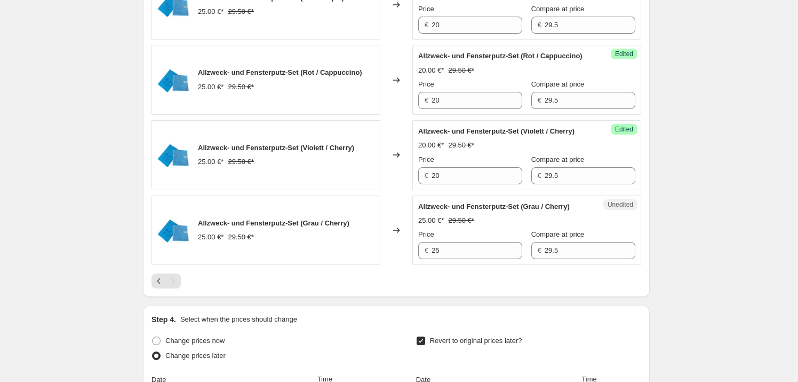
click at [454, 240] on div "Price" at bounding box center [470, 234] width 104 height 11
click at [455, 259] on input "25" at bounding box center [477, 250] width 91 height 17
type input "20"
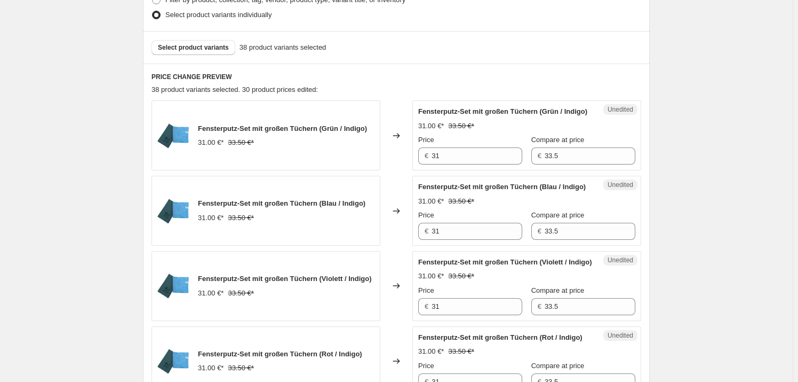
scroll to position [207, 0]
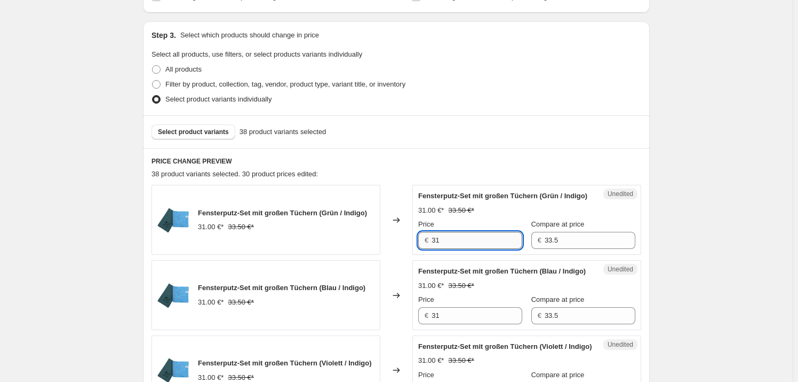
click at [456, 249] on input "31" at bounding box center [477, 240] width 91 height 17
click at [487, 248] on input "31" at bounding box center [477, 240] width 91 height 17
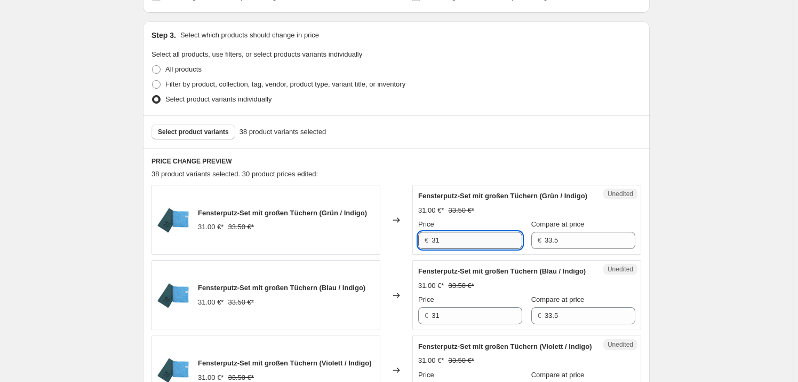
click at [487, 248] on input "31" at bounding box center [477, 240] width 91 height 17
type input "25"
click at [452, 324] on input "31" at bounding box center [477, 315] width 91 height 17
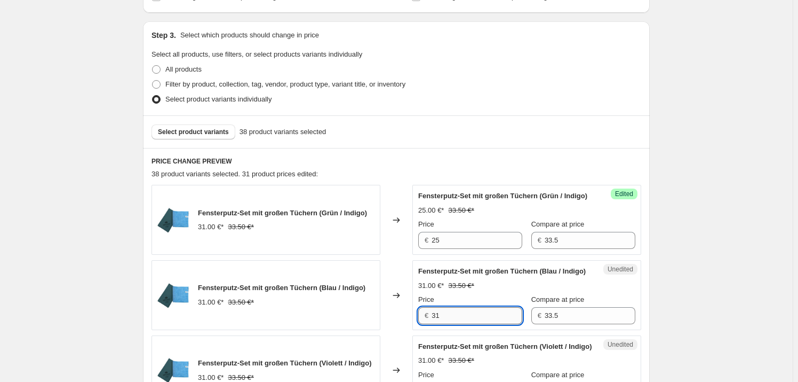
click at [452, 324] on input "31" at bounding box center [477, 315] width 91 height 17
type input "25"
click at [469, 305] on div "Price" at bounding box center [470, 299] width 104 height 11
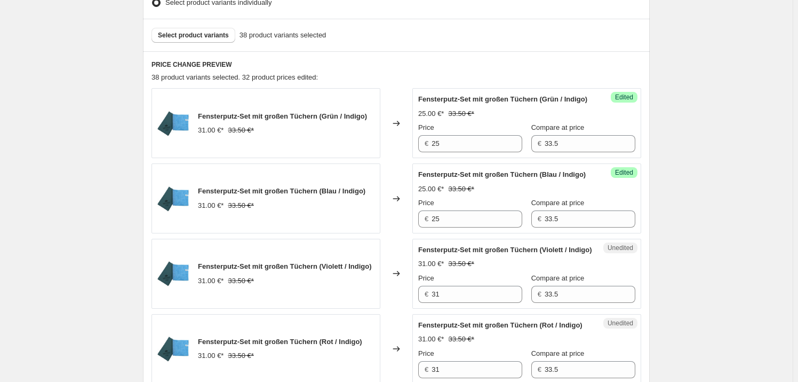
scroll to position [304, 0]
click at [453, 302] on input "31" at bounding box center [477, 293] width 91 height 17
type input "5"
type input "25"
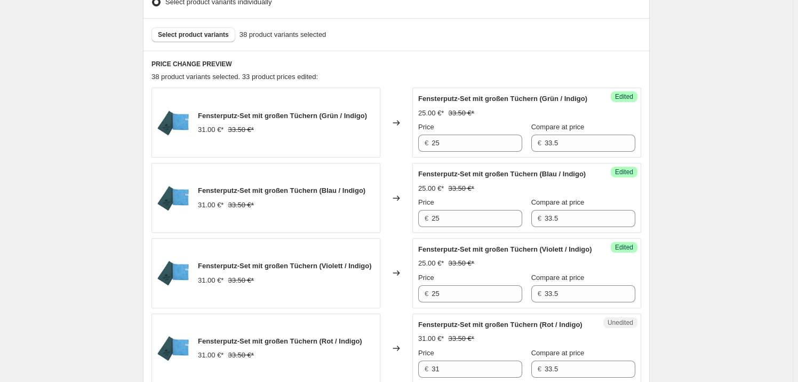
click at [462, 283] on div "Price" at bounding box center [470, 277] width 104 height 11
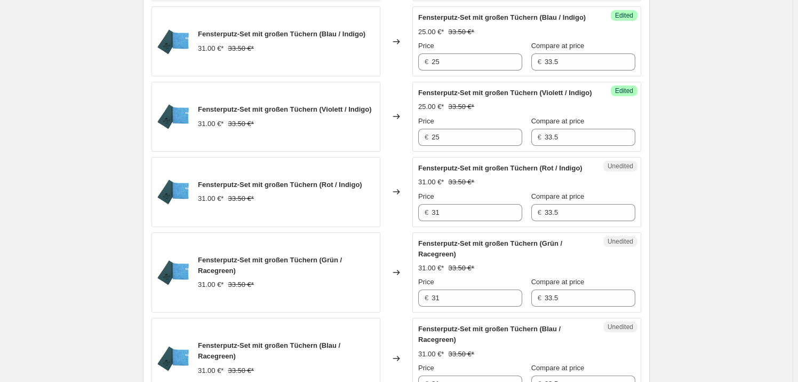
scroll to position [498, 0]
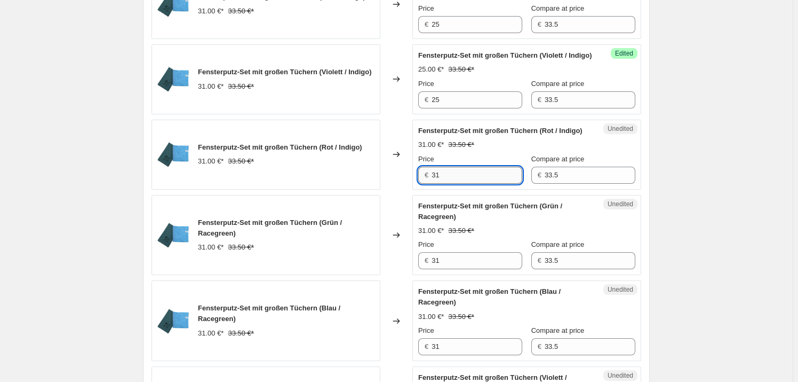
click at [462, 184] on input "31" at bounding box center [477, 175] width 91 height 17
type input "25"
drag, startPoint x: 462, startPoint y: 240, endPoint x: 468, endPoint y: 279, distance: 38.9
click at [462, 241] on div "Unedited Fensterputz-Set mit großen Tüchern (Grün / Racegreen) 31.00 €* 33.50 €…" at bounding box center [527, 235] width 229 height 81
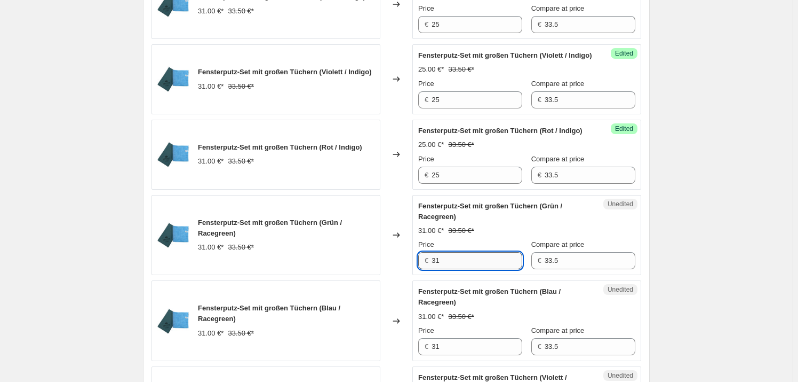
click at [466, 269] on input "31" at bounding box center [477, 260] width 91 height 17
click at [473, 269] on input "25" at bounding box center [477, 260] width 91 height 17
type input "25"
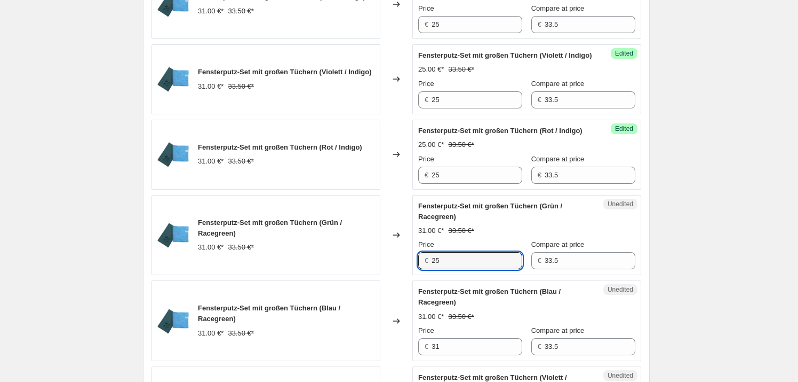
click at [477, 306] on span "Fensterputz-Set mit großen Tüchern (Blau / Racegreen)" at bounding box center [489, 296] width 142 height 19
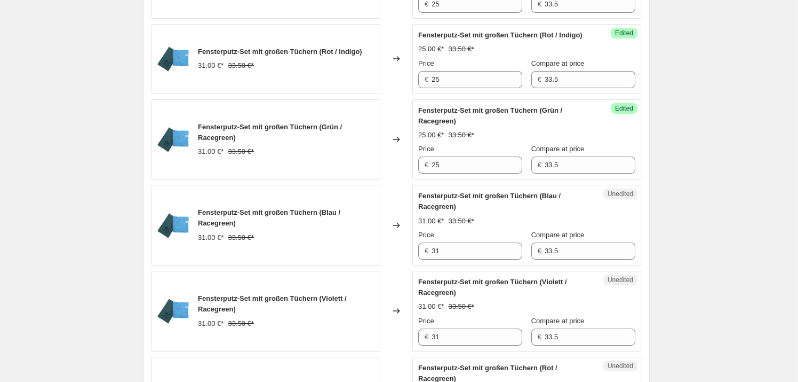
scroll to position [595, 0]
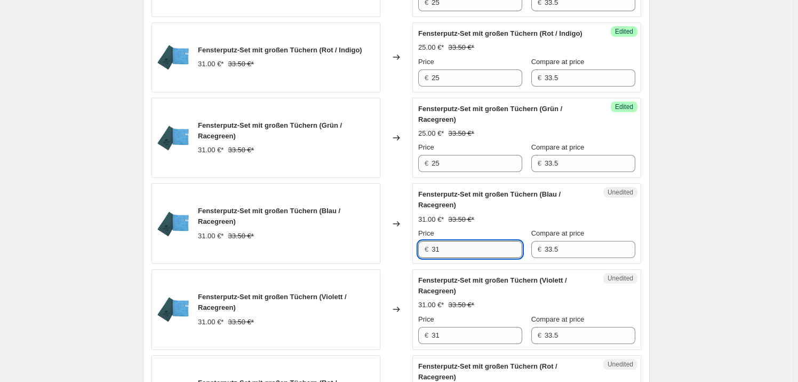
click at [460, 258] on input "31" at bounding box center [477, 249] width 91 height 17
type input "25"
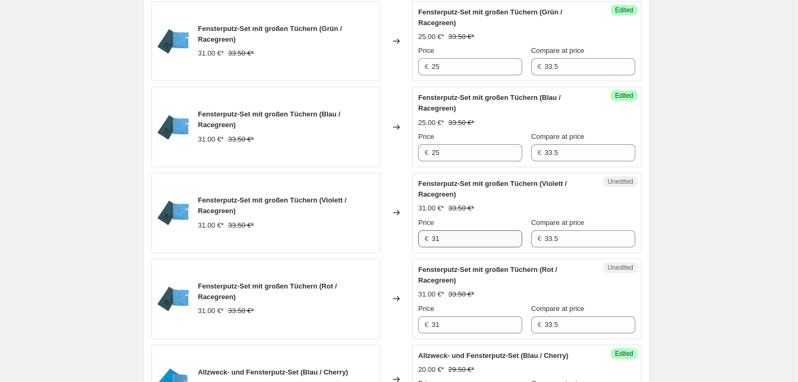
scroll to position [692, 0]
click at [440, 247] on input "31" at bounding box center [477, 237] width 91 height 17
click at [441, 247] on input "31" at bounding box center [477, 237] width 91 height 17
click at [465, 247] on input "25" at bounding box center [477, 237] width 91 height 17
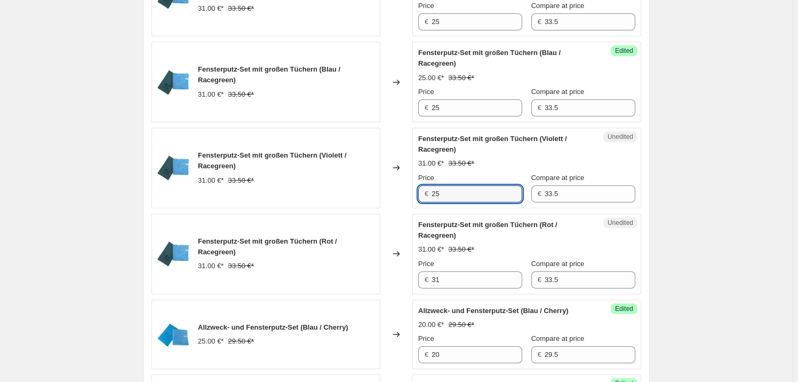
scroll to position [789, 0]
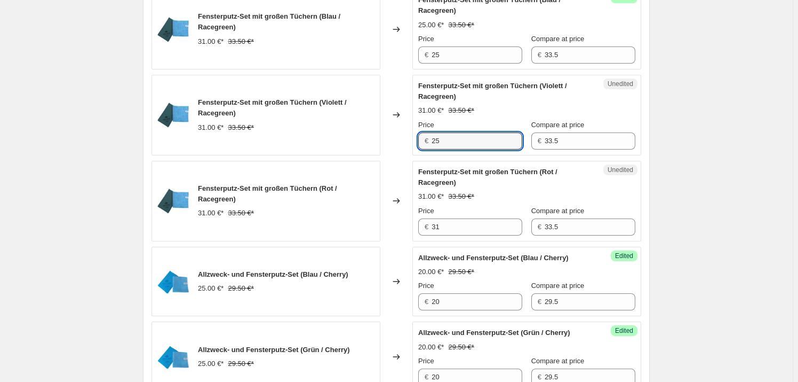
type input "25"
click at [462, 241] on div "Unedited Fensterputz-Set mit großen Tüchern (Rot / Racegreen) 31.00 €* 33.50 €*…" at bounding box center [527, 201] width 229 height 81
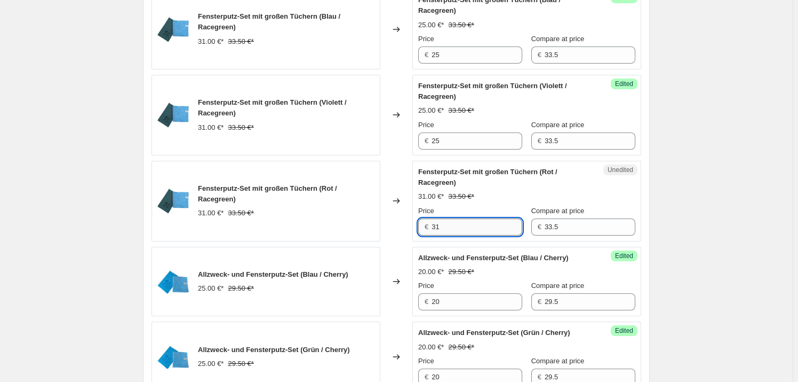
click at [462, 235] on input "31" at bounding box center [477, 226] width 91 height 17
type input "25"
click at [468, 202] on strike "33.50 €*" at bounding box center [461, 196] width 26 height 11
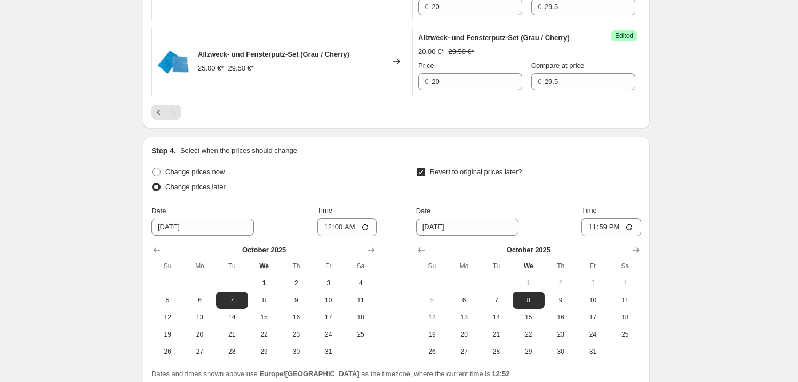
scroll to position [1637, 0]
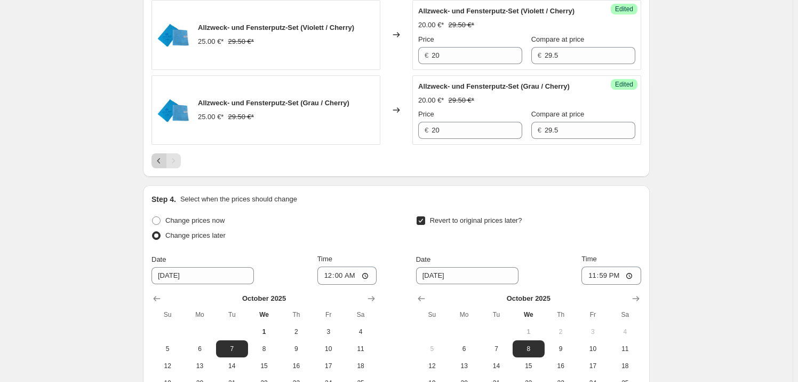
click at [164, 166] on icon "Previous" at bounding box center [159, 160] width 11 height 11
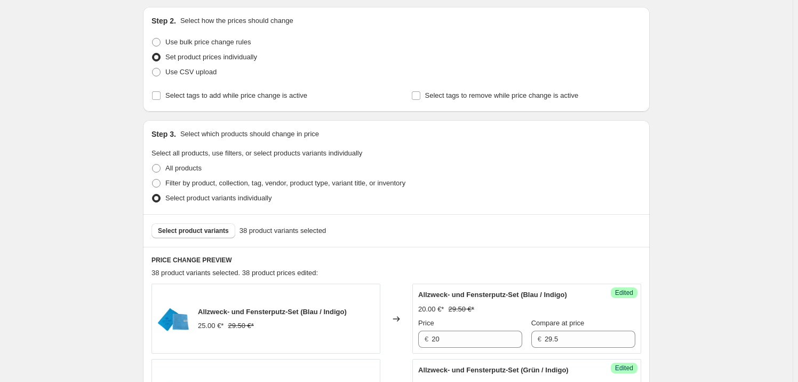
scroll to position [133, 0]
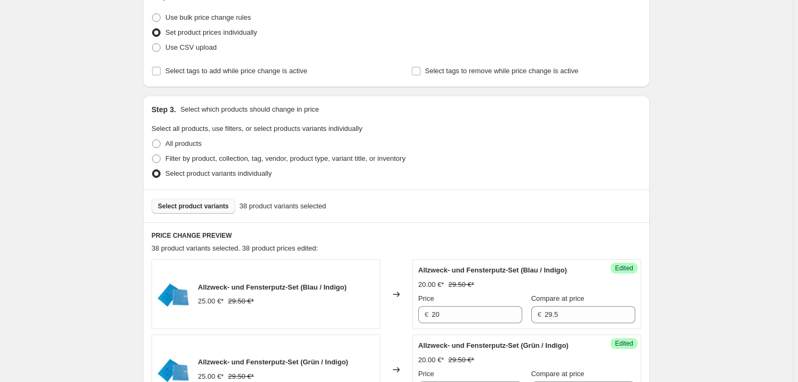
click at [201, 211] on button "Select product variants" at bounding box center [194, 206] width 84 height 15
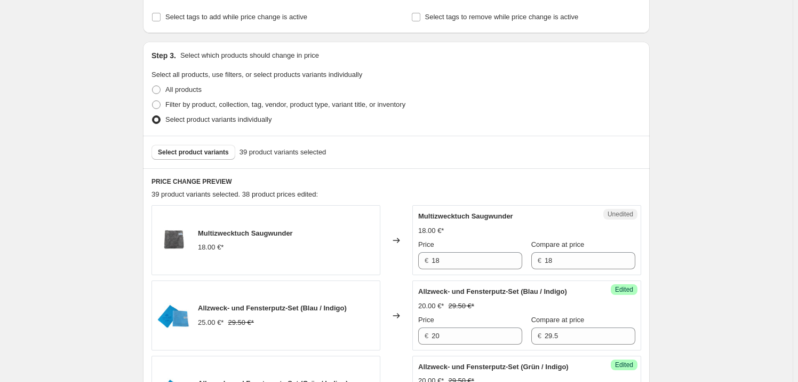
scroll to position [229, 0]
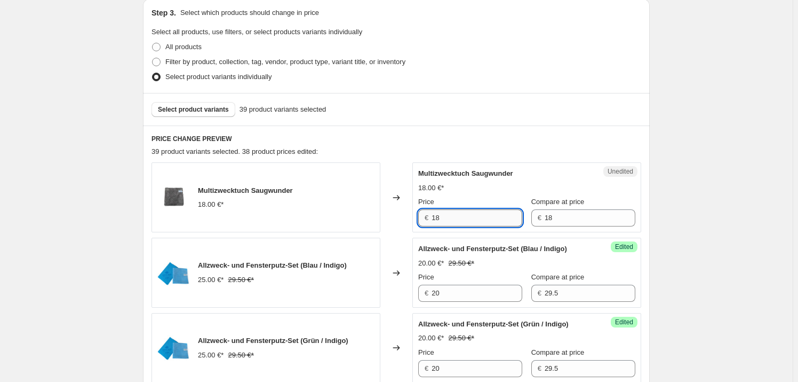
click at [450, 221] on input "18" at bounding box center [477, 217] width 91 height 17
type input "14"
click at [212, 110] on span "Select product variants" at bounding box center [193, 109] width 71 height 9
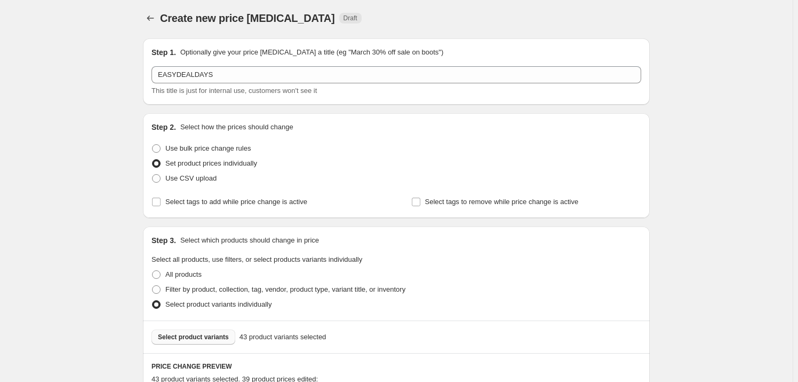
scroll to position [99, 0]
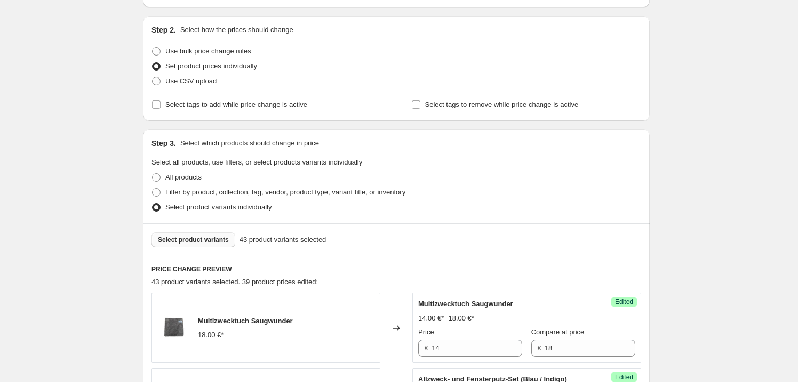
click at [195, 242] on span "Select product variants" at bounding box center [193, 239] width 71 height 9
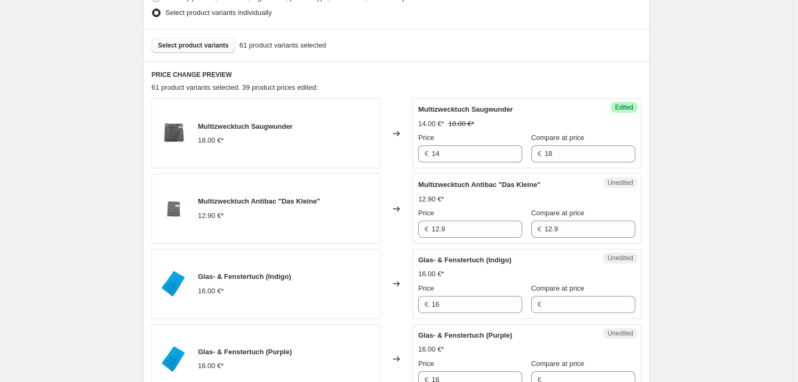
scroll to position [339, 0]
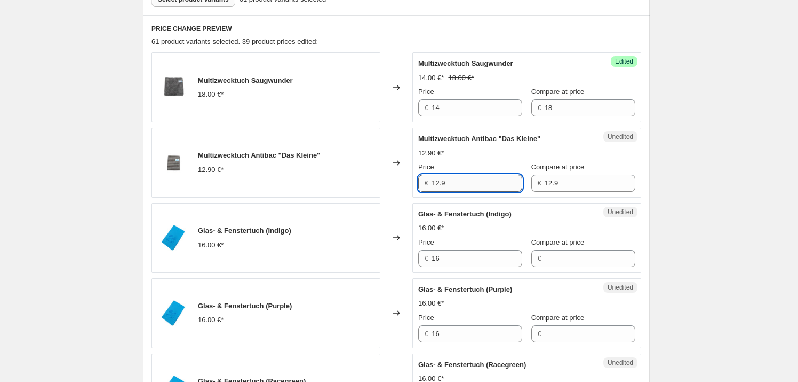
click at [467, 188] on input "12.9" at bounding box center [477, 183] width 91 height 17
click at [632, 144] on div "Unedited Multizwecktuch Antibac "Das Kleine" 12.90 €* Price € 12.9 Compare at p…" at bounding box center [527, 163] width 229 height 70
click at [640, 159] on div "Unedited Multizwecktuch Antibac "Das Kleine" 12.90 €* Price € 12.9 Compare at p…" at bounding box center [527, 163] width 229 height 70
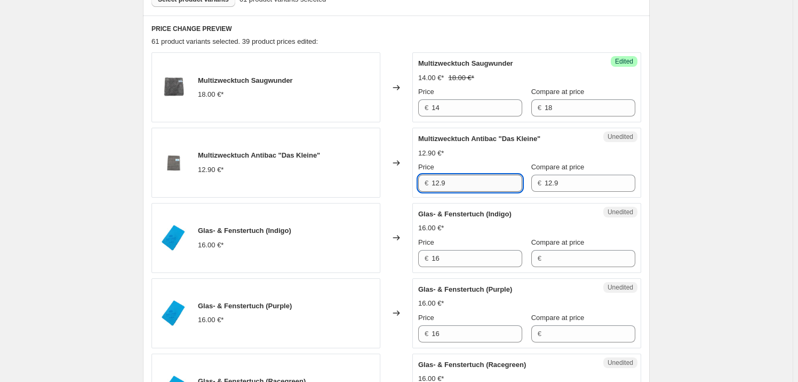
click at [488, 184] on input "12.9" at bounding box center [477, 183] width 91 height 17
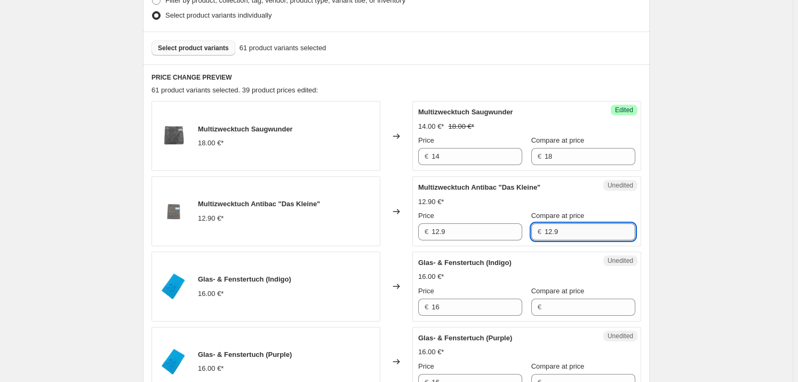
click at [624, 227] on input "12.9" at bounding box center [590, 231] width 91 height 17
click at [493, 238] on input "12.9" at bounding box center [477, 231] width 91 height 17
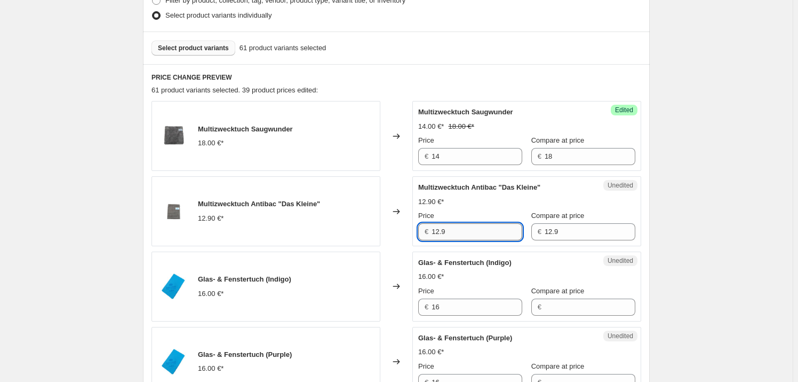
click at [493, 238] on input "12.9" at bounding box center [477, 231] width 91 height 17
type input "12.5"
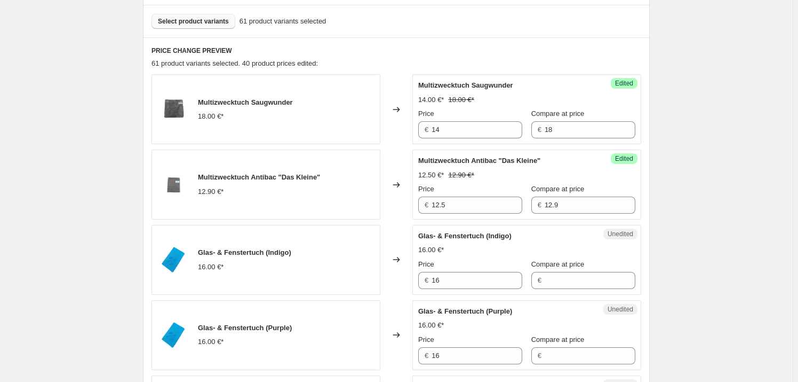
scroll to position [339, 0]
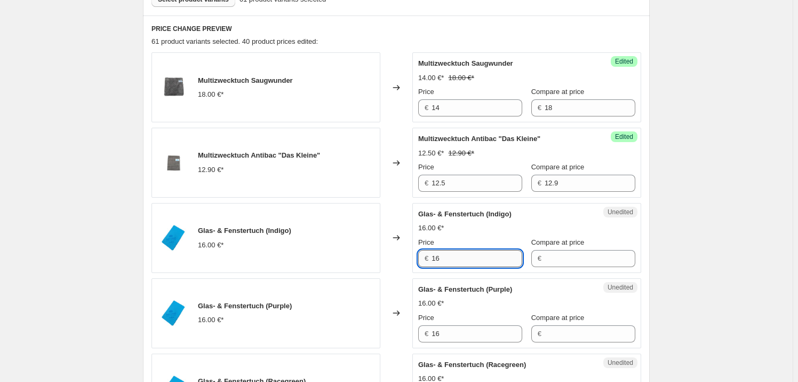
click at [455, 258] on input "16" at bounding box center [477, 258] width 91 height 17
click at [560, 257] on input "Compare at price" at bounding box center [590, 258] width 91 height 17
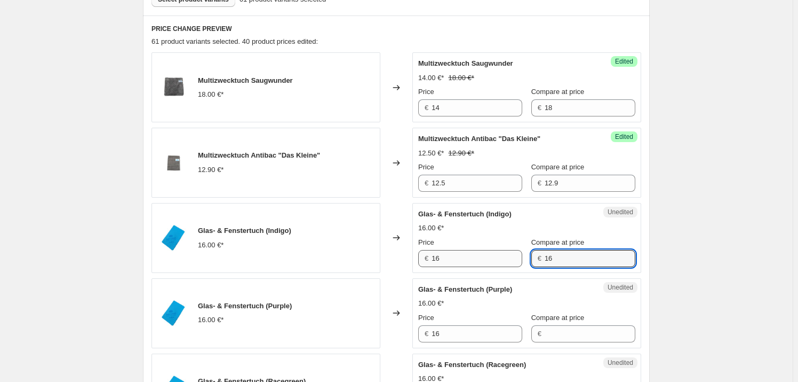
type input "16"
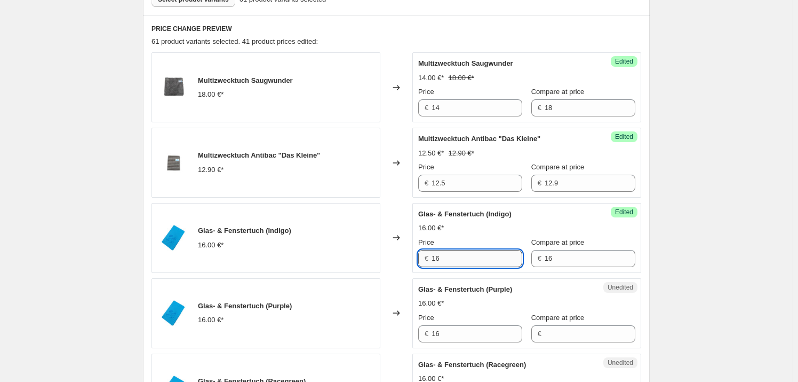
click at [468, 262] on input "16" at bounding box center [477, 258] width 91 height 17
click at [458, 255] on input "16" at bounding box center [477, 258] width 91 height 17
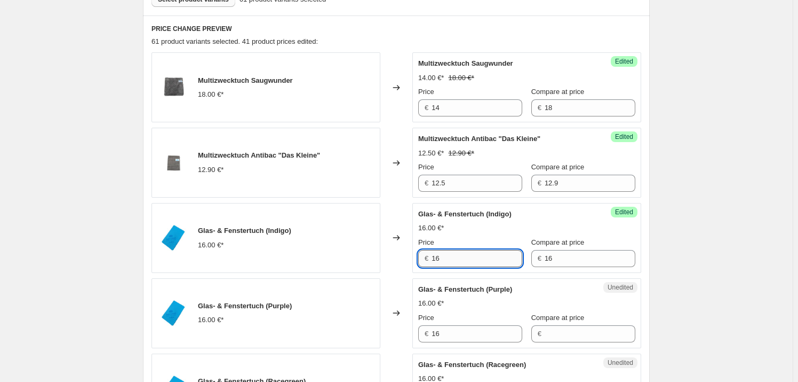
click at [458, 255] on input "16" at bounding box center [477, 258] width 91 height 17
click at [458, 255] on input "13.5" at bounding box center [477, 258] width 91 height 17
type input "13.5"
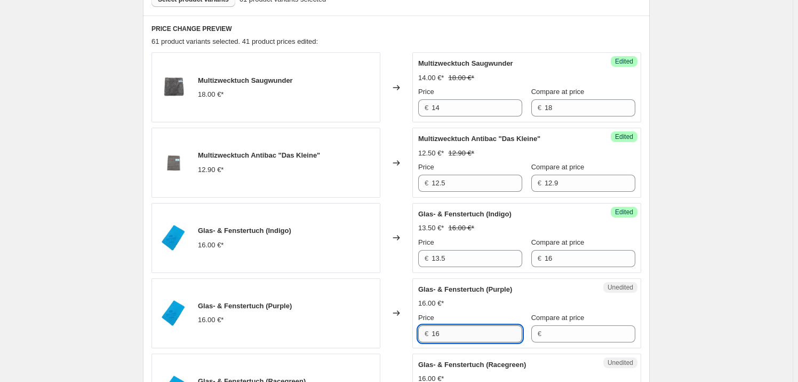
click at [463, 335] on input "16" at bounding box center [477, 333] width 91 height 17
paste input "3.5"
type input "13.5"
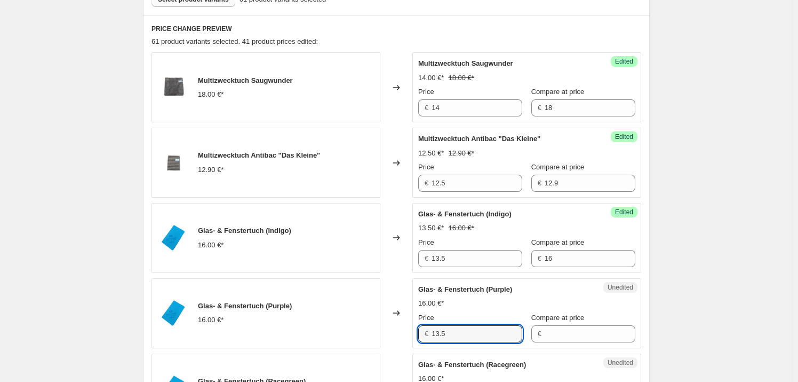
click at [486, 310] on div "Glas- & Fenstertuch (Purple) 16.00 €* Price € 13.5 Compare at price €" at bounding box center [526, 313] width 217 height 58
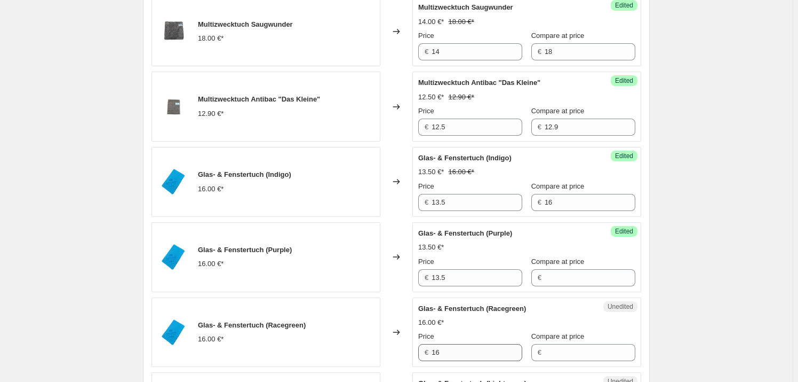
scroll to position [437, 0]
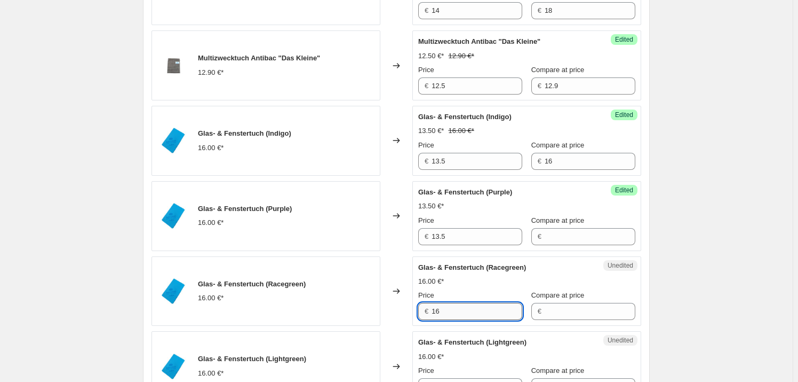
click at [481, 313] on input "16" at bounding box center [477, 311] width 91 height 17
paste input "3.5"
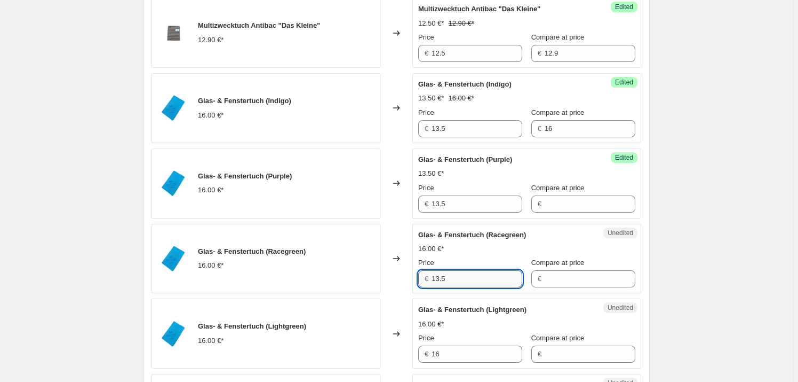
scroll to position [485, 0]
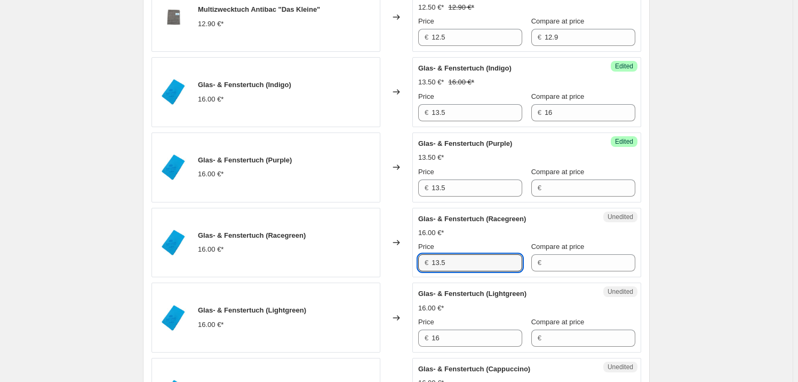
type input "13.5"
click at [484, 297] on span "Glas- & Fenstertuch (Lightgreen)" at bounding box center [472, 293] width 108 height 8
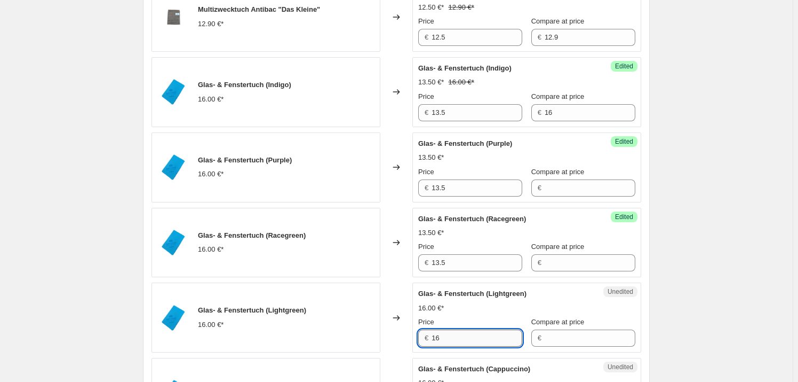
click at [452, 336] on input "16" at bounding box center [477, 337] width 91 height 17
paste input "3.5"
type input "13.5"
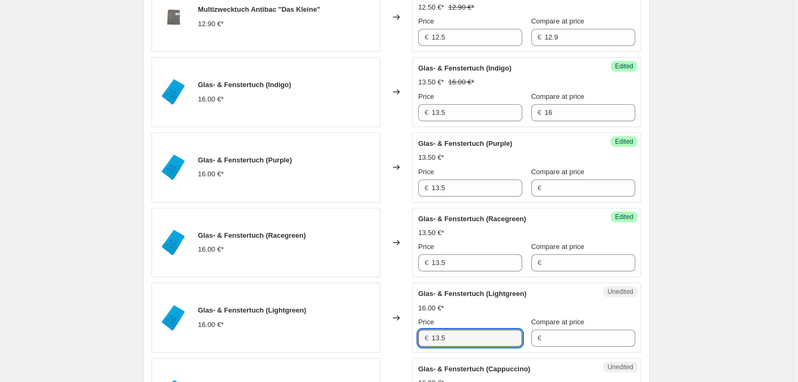
click at [463, 319] on div "Price" at bounding box center [470, 321] width 104 height 11
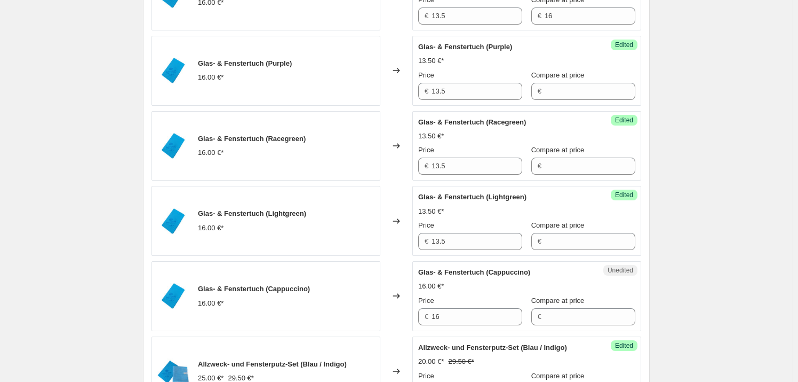
click at [462, 299] on div "Price" at bounding box center [470, 300] width 104 height 11
click at [464, 313] on input "16" at bounding box center [477, 316] width 91 height 17
paste input "3.5"
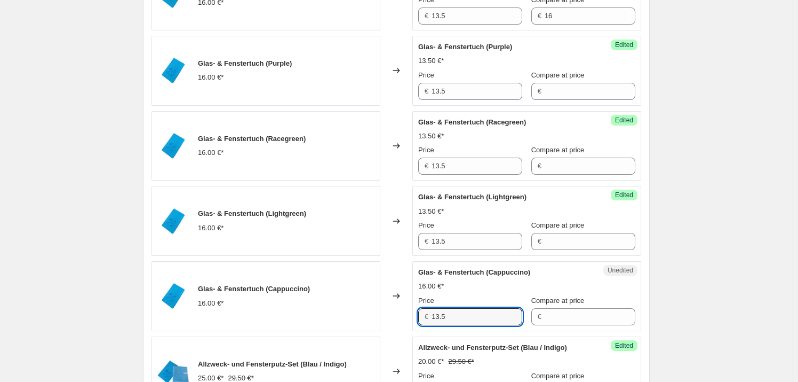
type input "13.5"
click at [464, 297] on div "Price" at bounding box center [470, 300] width 104 height 11
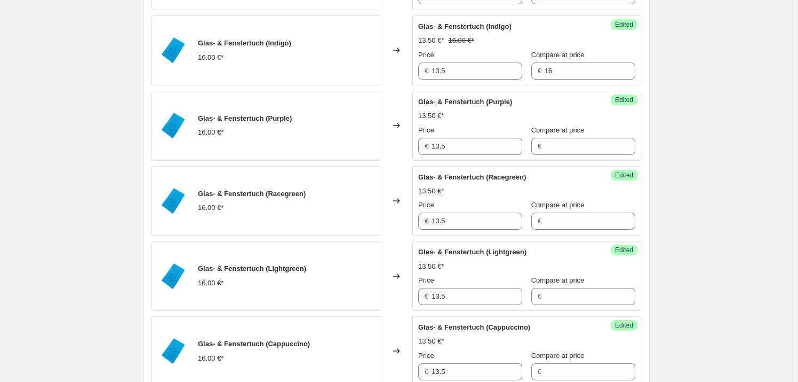
scroll to position [485, 0]
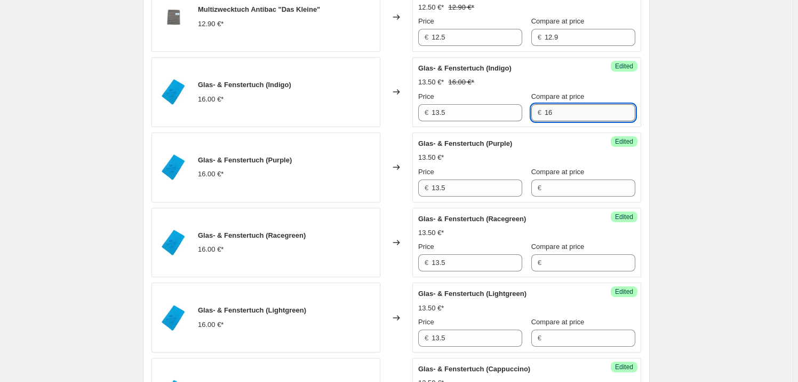
click at [561, 111] on input "16" at bounding box center [590, 112] width 91 height 17
click at [564, 191] on input "Compare at price" at bounding box center [590, 187] width 91 height 17
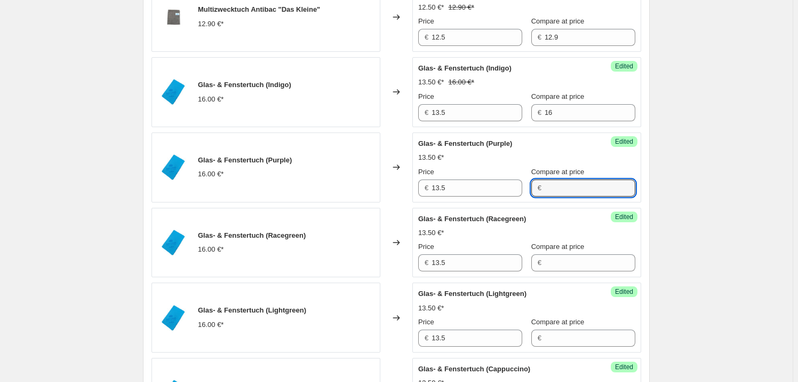
paste input "16"
type input "16"
click at [577, 263] on input "Compare at price" at bounding box center [590, 262] width 91 height 17
paste input "16"
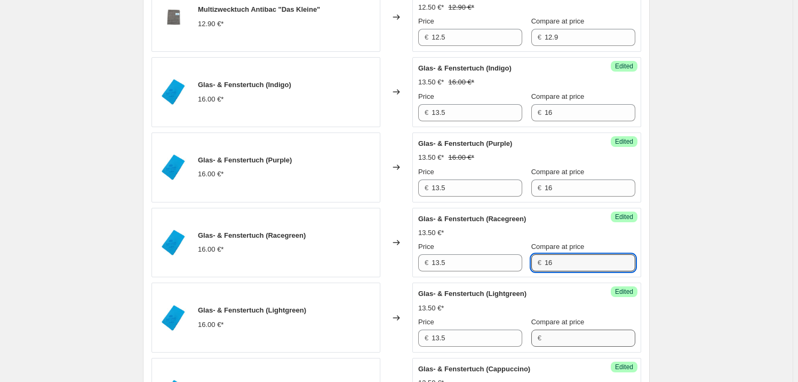
type input "16"
click at [575, 338] on input "Compare at price" at bounding box center [590, 337] width 91 height 17
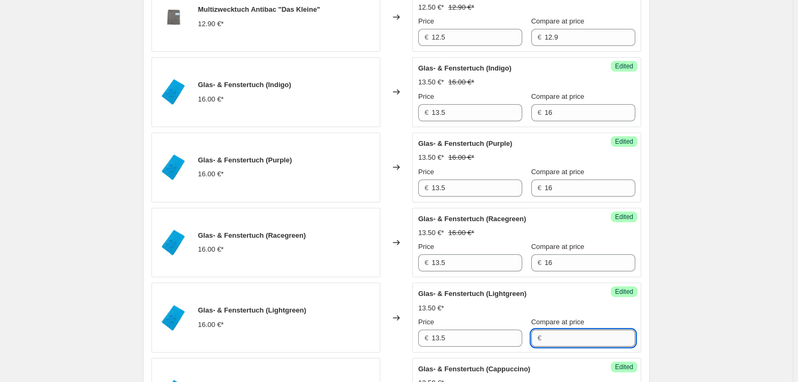
paste input "16"
type input "16"
click at [581, 304] on div "13.50 €*" at bounding box center [526, 308] width 217 height 11
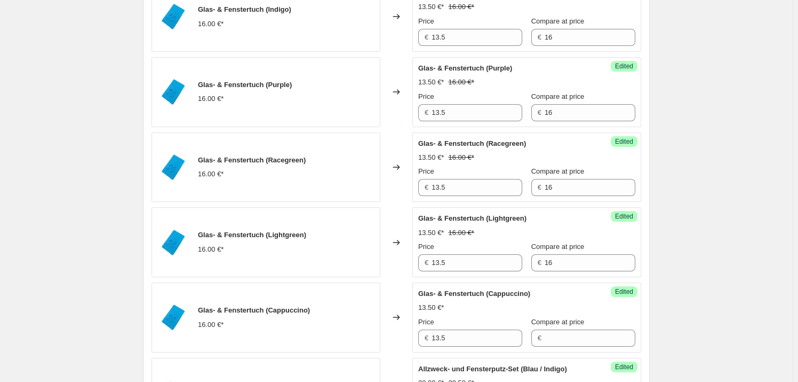
scroll to position [582, 0]
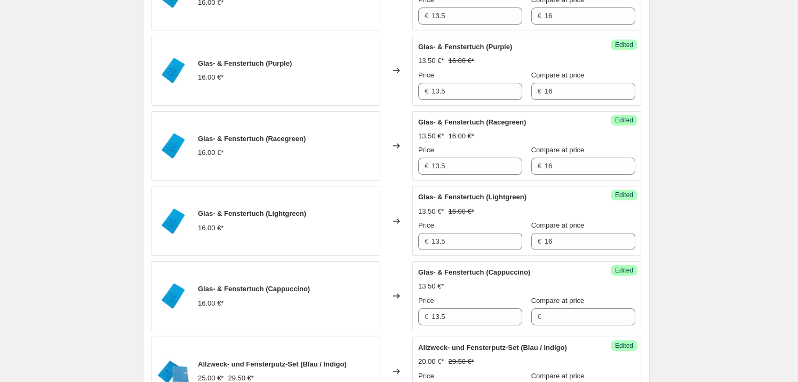
click at [581, 302] on div "Compare at price" at bounding box center [584, 300] width 104 height 11
click at [580, 312] on input "Compare at price" at bounding box center [590, 316] width 91 height 17
paste input "16"
type input "16"
click at [580, 287] on div "13.50 €*" at bounding box center [526, 286] width 217 height 11
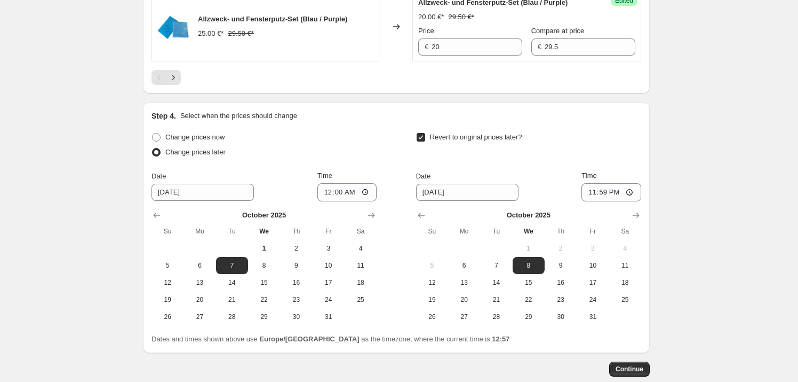
scroll to position [1814, 0]
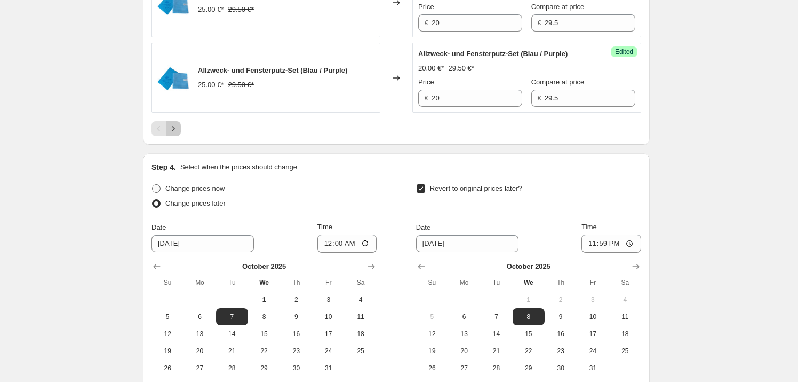
scroll to position [1717, 0]
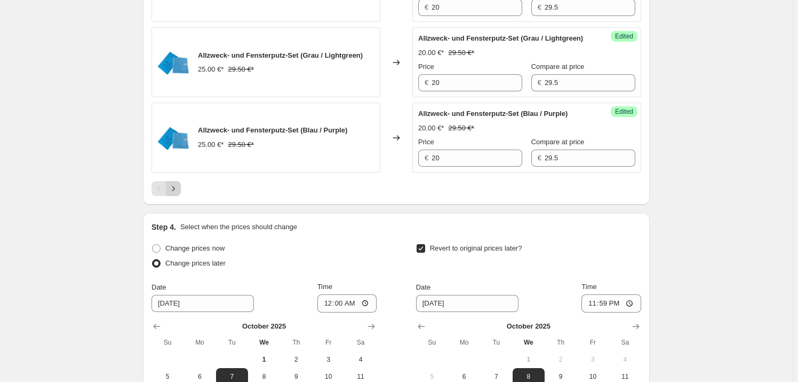
click at [174, 194] on icon "Next" at bounding box center [173, 188] width 11 height 11
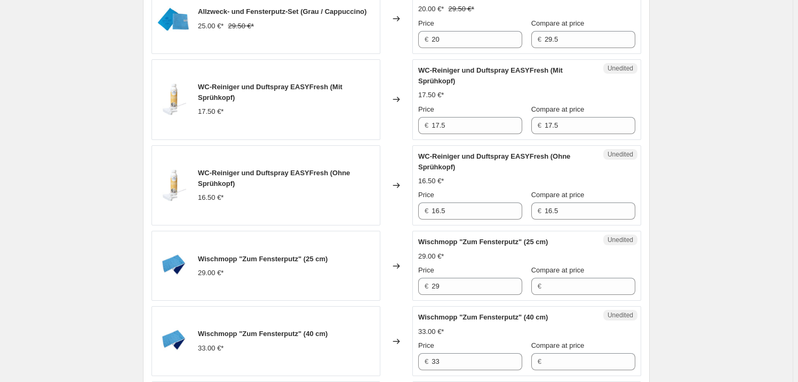
scroll to position [892, 0]
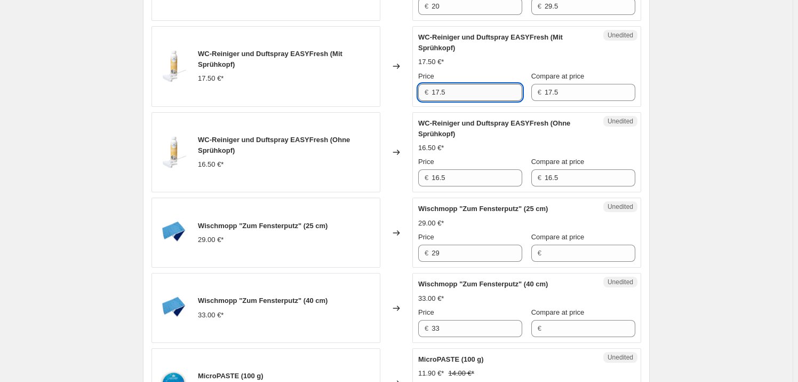
click at [482, 101] on input "17.5" at bounding box center [477, 92] width 91 height 17
type input "14.50"
click at [742, 157] on div "Create new price [MEDICAL_DATA]. This page is ready Create new price [MEDICAL_D…" at bounding box center [396, 269] width 793 height 2323
click at [469, 101] on input "14.50" at bounding box center [477, 92] width 91 height 17
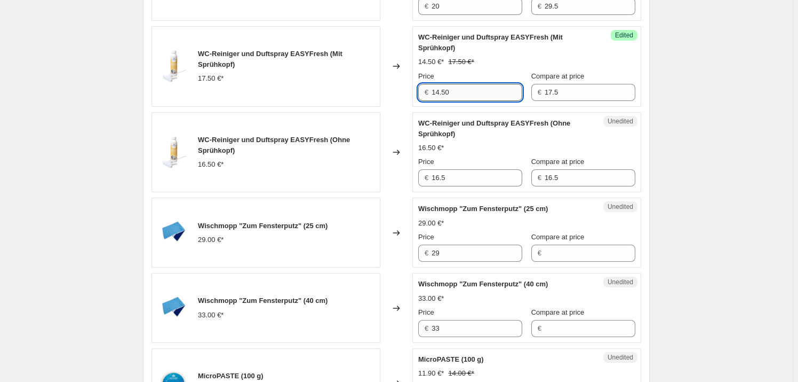
click at [469, 101] on input "14.50" at bounding box center [477, 92] width 91 height 17
click at [468, 186] on input "16.5" at bounding box center [477, 177] width 91 height 17
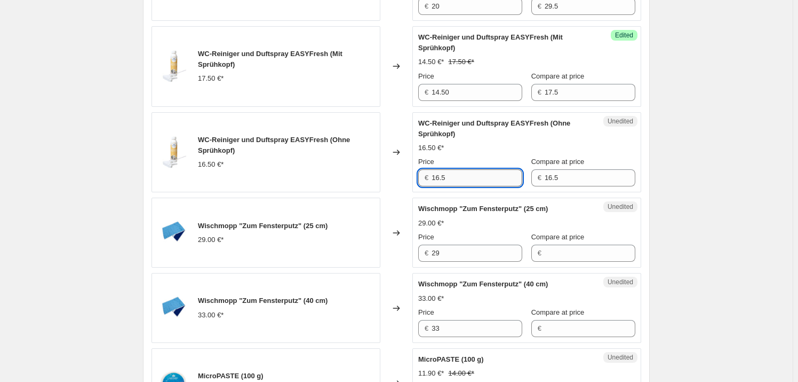
click at [468, 186] on input "16.5" at bounding box center [477, 177] width 91 height 17
type input "13.50"
click at [478, 181] on div "[PERSON_NAME] und Duftspray EASYFresh (Ohne Sprühkopf) 16.50 €* Price € 13.50 C…" at bounding box center [526, 152] width 217 height 69
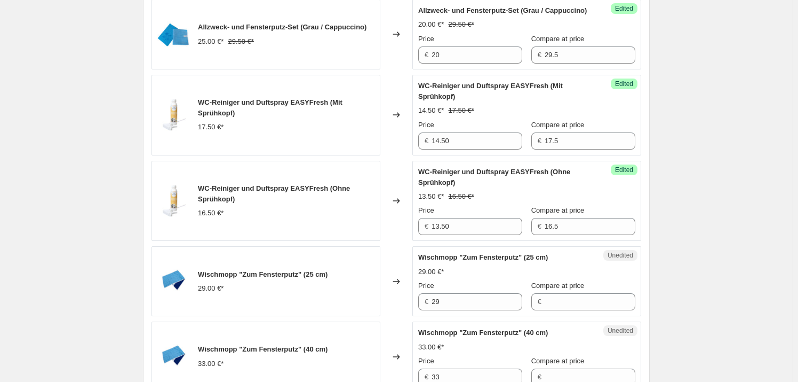
click at [483, 202] on div "13.50 €* 16.50 €*" at bounding box center [526, 196] width 217 height 11
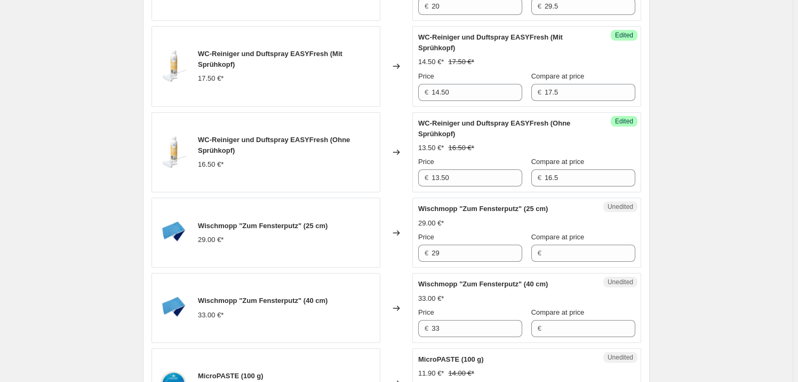
scroll to position [940, 0]
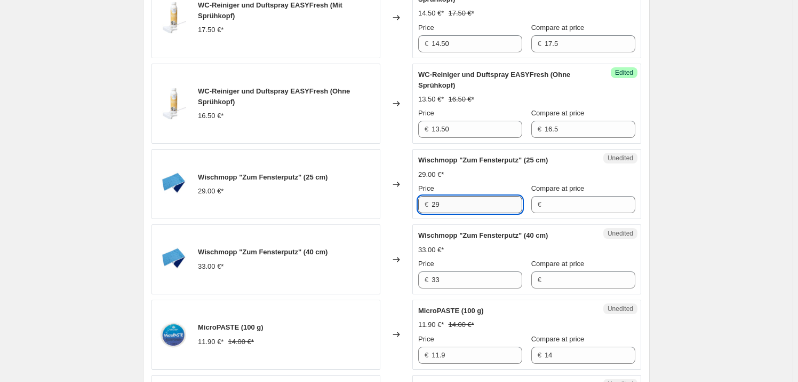
drag, startPoint x: 481, startPoint y: 249, endPoint x: 509, endPoint y: 242, distance: 28.5
click at [481, 213] on input "29" at bounding box center [477, 204] width 91 height 17
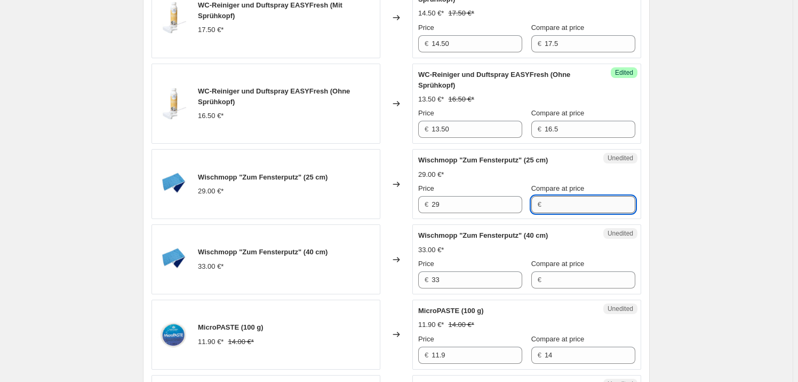
click at [546, 213] on input "Compare at price" at bounding box center [590, 204] width 91 height 17
type input "1"
type input "29"
click at [464, 213] on input "29" at bounding box center [477, 204] width 91 height 17
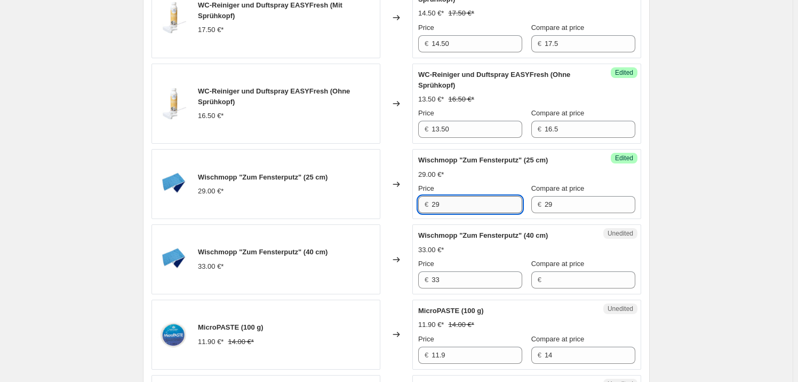
click at [464, 213] on input "29" at bounding box center [477, 204] width 91 height 17
type input "24"
click at [688, 244] on div "Create new price [MEDICAL_DATA]. This page is ready Create new price [MEDICAL_D…" at bounding box center [396, 221] width 793 height 2323
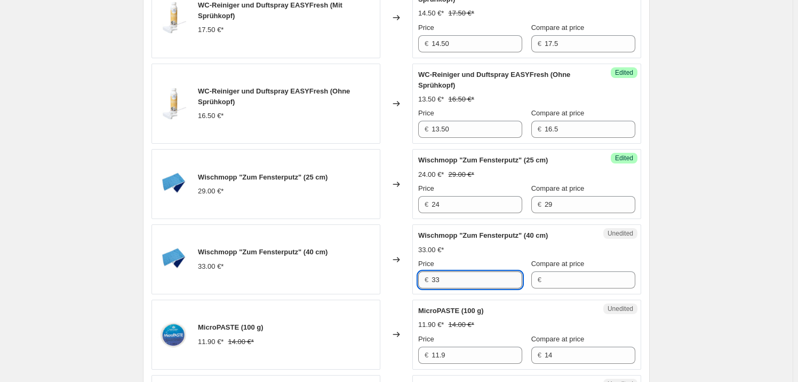
click at [453, 288] on input "33" at bounding box center [477, 279] width 91 height 17
click at [557, 288] on input "Compare at price" at bounding box center [590, 279] width 91 height 17
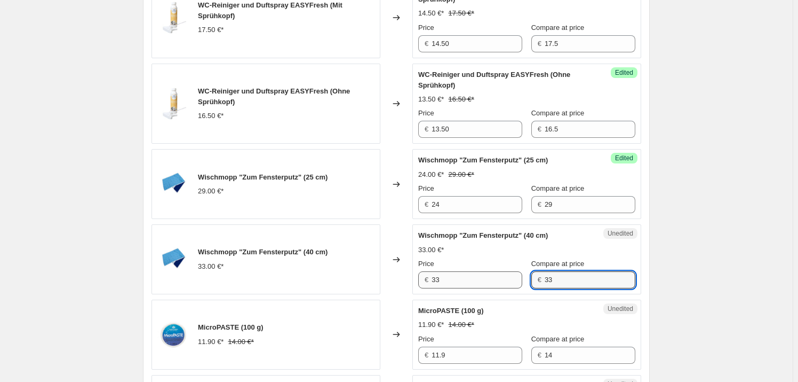
type input "33"
click at [497, 288] on input "33" at bounding box center [477, 279] width 91 height 17
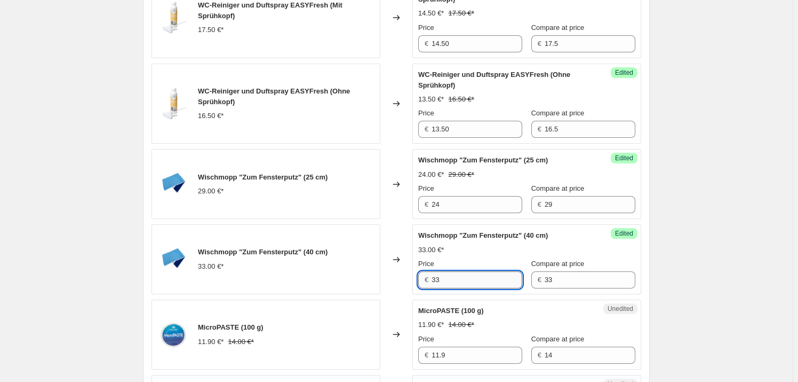
click at [497, 288] on input "33" at bounding box center [477, 279] width 91 height 17
type input "27"
click at [479, 269] on div "Price" at bounding box center [470, 263] width 104 height 11
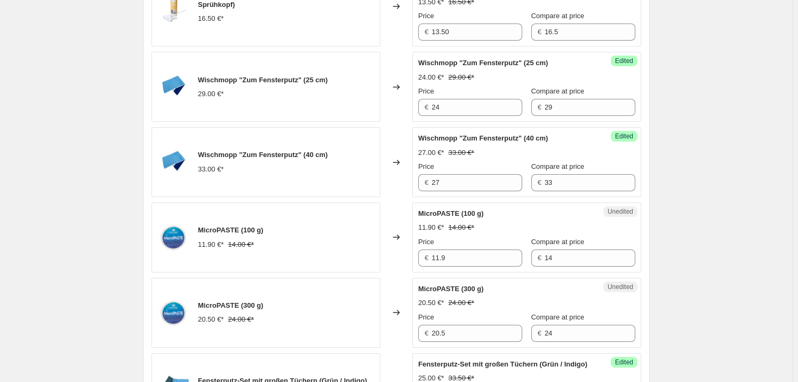
scroll to position [1086, 0]
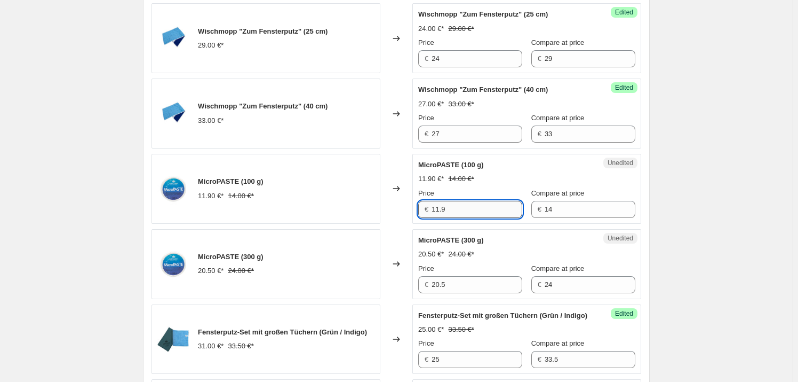
click at [470, 218] on input "11.9" at bounding box center [477, 209] width 91 height 17
click at [457, 218] on input "11.9" at bounding box center [477, 209] width 91 height 17
type input "12"
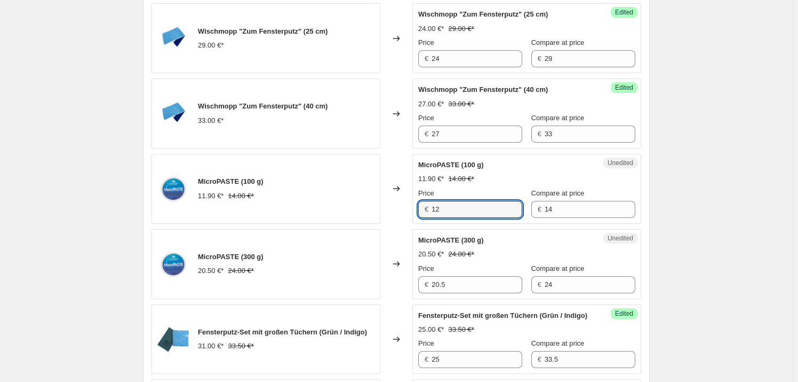
click at [702, 258] on div "Create new price [MEDICAL_DATA]. This page is ready Create new price [MEDICAL_D…" at bounding box center [396, 75] width 793 height 2323
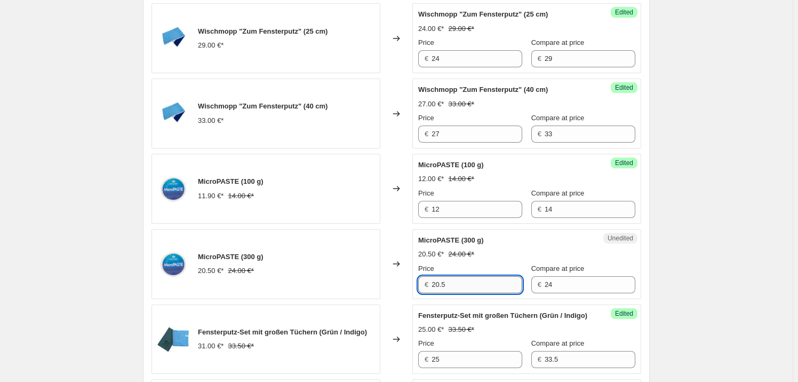
click at [486, 293] on input "20.5" at bounding box center [477, 284] width 91 height 17
type input "21"
click at [661, 304] on div "Create new price [MEDICAL_DATA]. This page is ready Create new price [MEDICAL_D…" at bounding box center [396, 75] width 533 height 2323
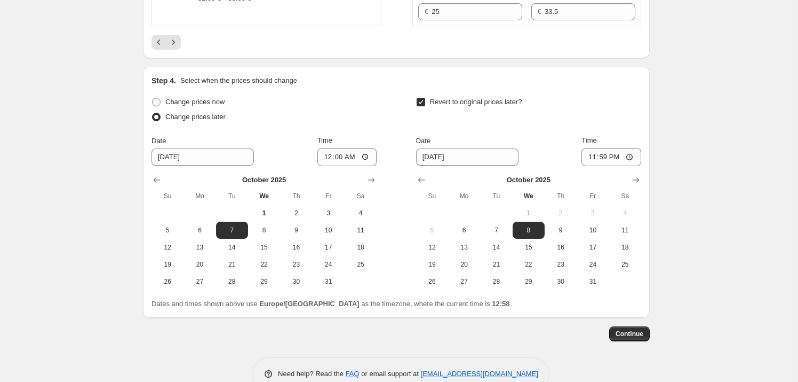
scroll to position [1911, 0]
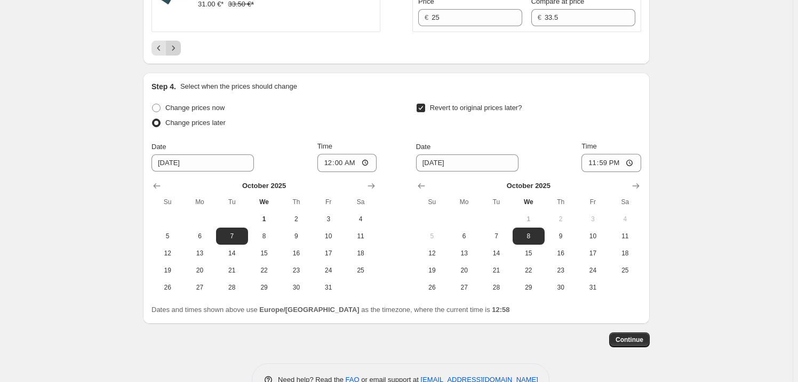
click at [179, 53] on icon "Next" at bounding box center [173, 48] width 11 height 11
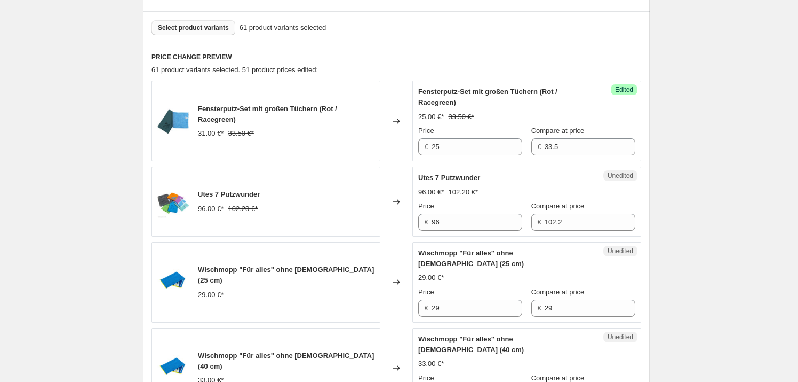
scroll to position [353, 0]
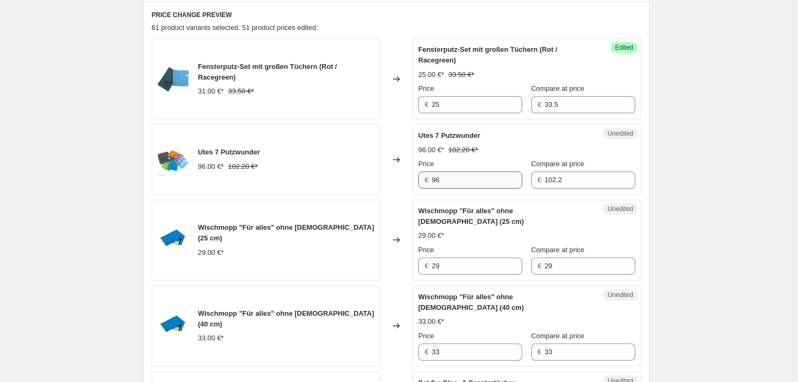
click at [458, 173] on input "96" at bounding box center [477, 179] width 91 height 17
type input "80"
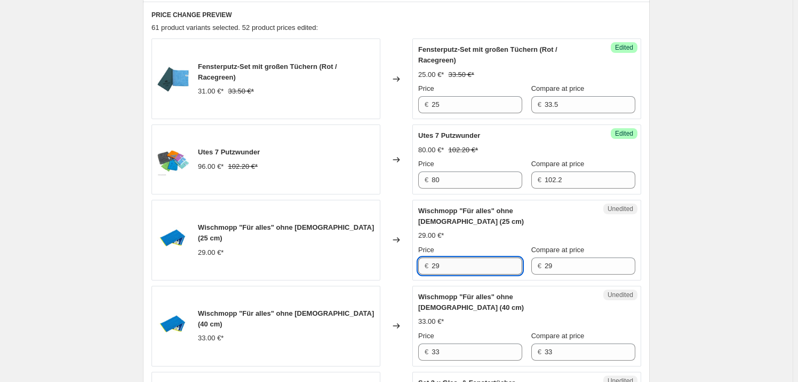
click at [468, 257] on input "29" at bounding box center [477, 265] width 91 height 17
click at [469, 257] on input "29" at bounding box center [477, 265] width 91 height 17
type input "24"
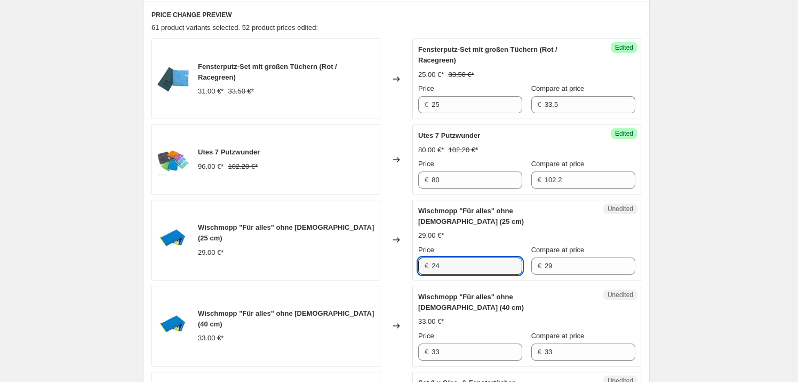
click at [480, 330] on div "Price" at bounding box center [470, 335] width 104 height 11
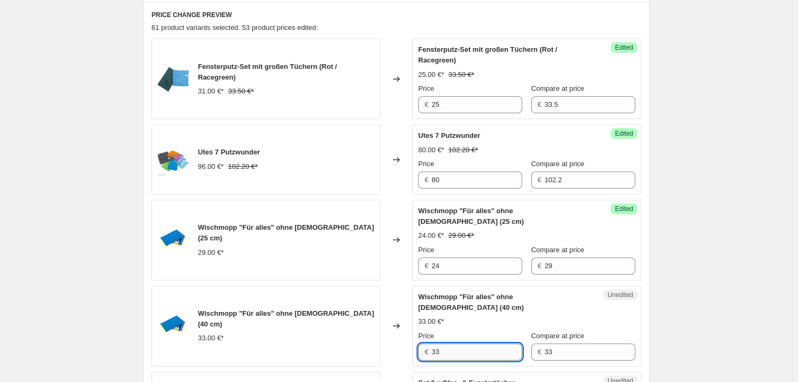
click at [472, 343] on input "33" at bounding box center [477, 351] width 91 height 17
type input "27"
click at [405, 288] on div "Changed to" at bounding box center [397, 326] width 32 height 81
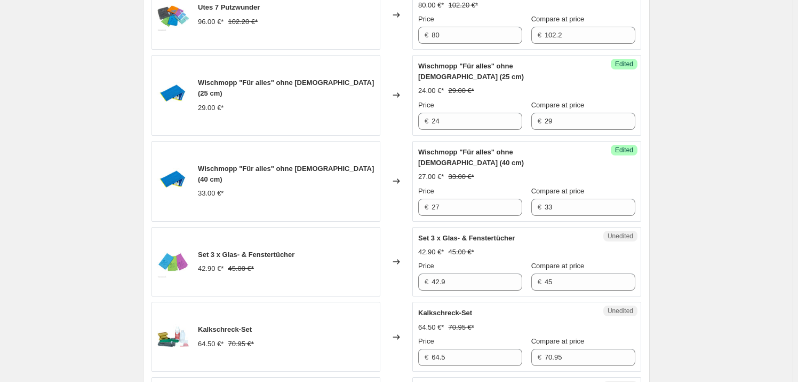
scroll to position [548, 0]
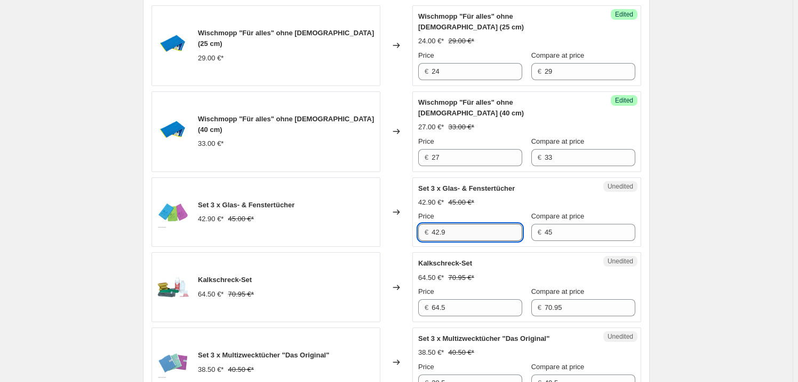
click at [477, 224] on input "42.9" at bounding box center [477, 232] width 91 height 17
click at [476, 224] on input "42.9" at bounding box center [477, 232] width 91 height 17
click at [484, 224] on input "42.9" at bounding box center [477, 232] width 91 height 17
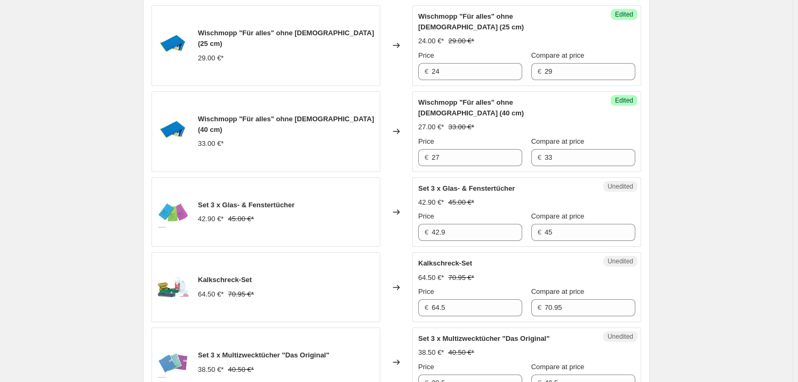
click at [519, 211] on div "Price € 42.9 Compare at price € 45" at bounding box center [526, 226] width 217 height 30
click at [499, 224] on input "42.9" at bounding box center [477, 232] width 91 height 17
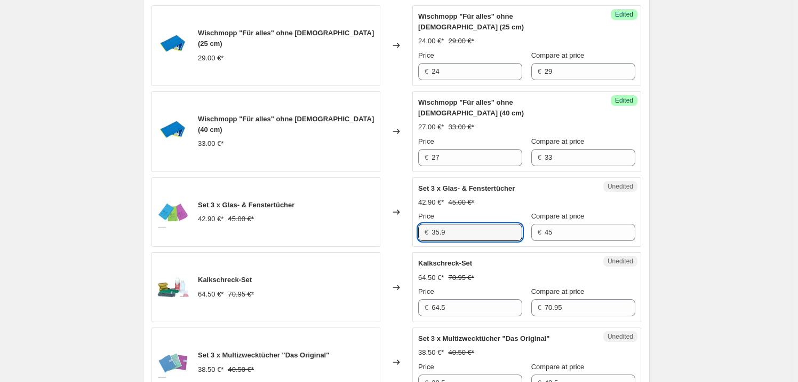
type input "35.9"
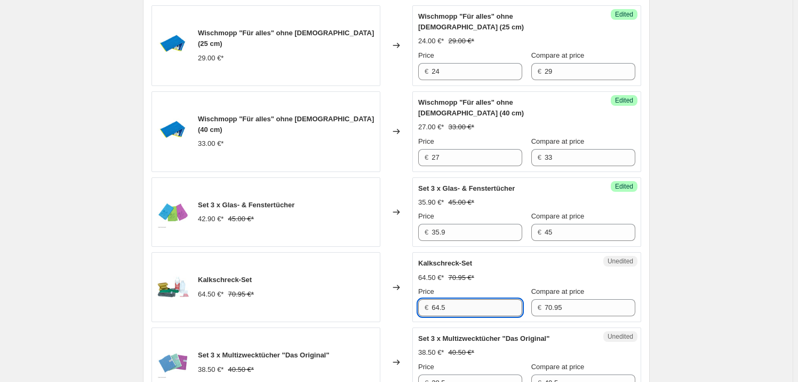
click at [480, 299] on input "64.5" at bounding box center [477, 307] width 91 height 17
click at [478, 299] on input "64.5" at bounding box center [477, 307] width 91 height 17
type input "59"
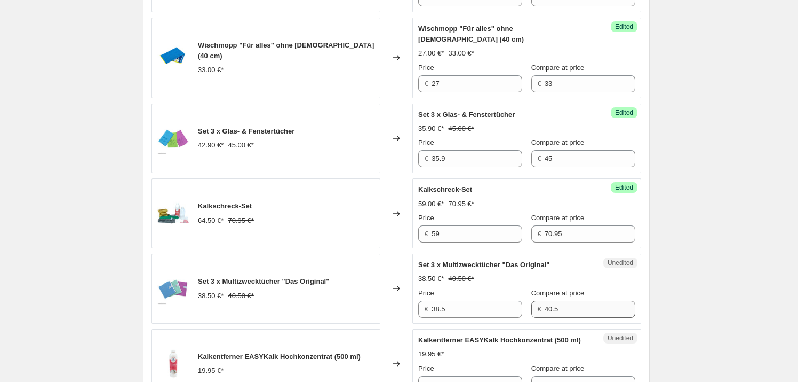
scroll to position [645, 0]
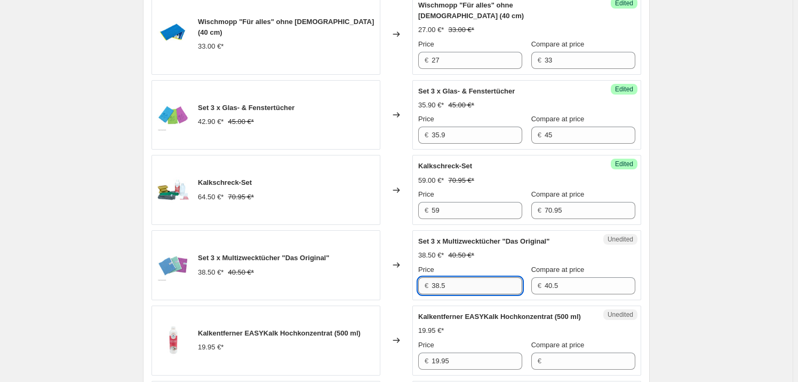
click at [497, 277] on input "38.5" at bounding box center [477, 285] width 91 height 17
type input "33"
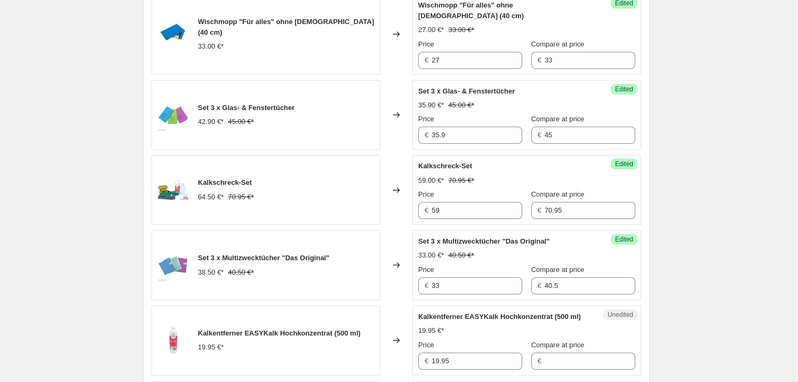
click at [641, 255] on div "Success Edited Set 3 x Multizwecktücher "Das Original" 33.00 €* 40.50 €* Price …" at bounding box center [527, 265] width 229 height 70
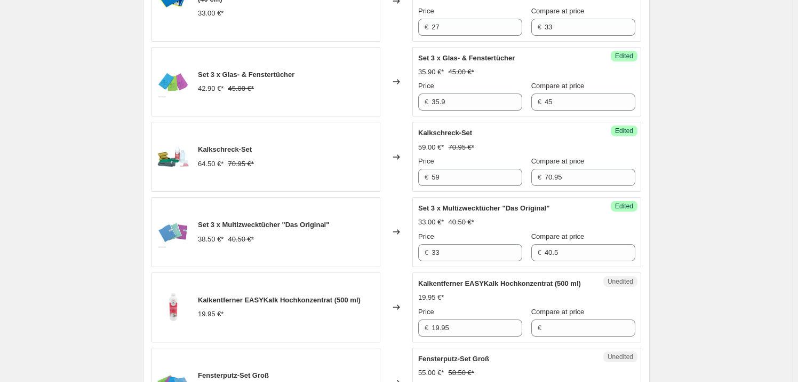
scroll to position [742, 0]
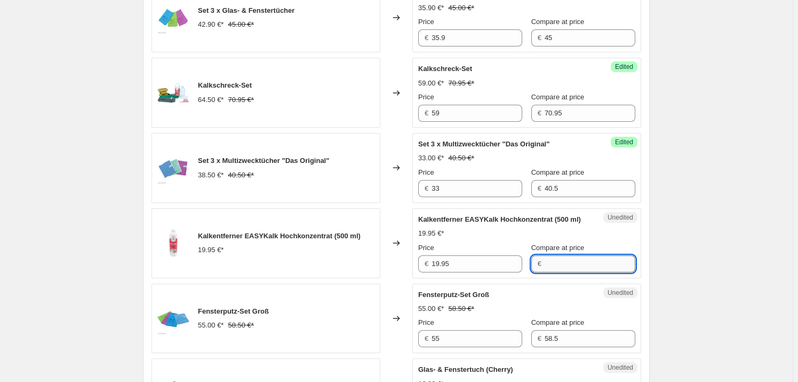
click at [550, 255] on input "Compare at price" at bounding box center [590, 263] width 91 height 17
type input "19.95"
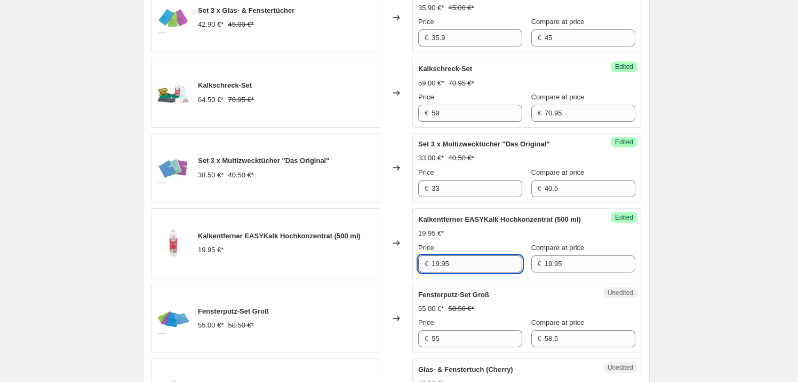
click at [465, 255] on input "19.95" at bounding box center [477, 263] width 91 height 17
type input "16"
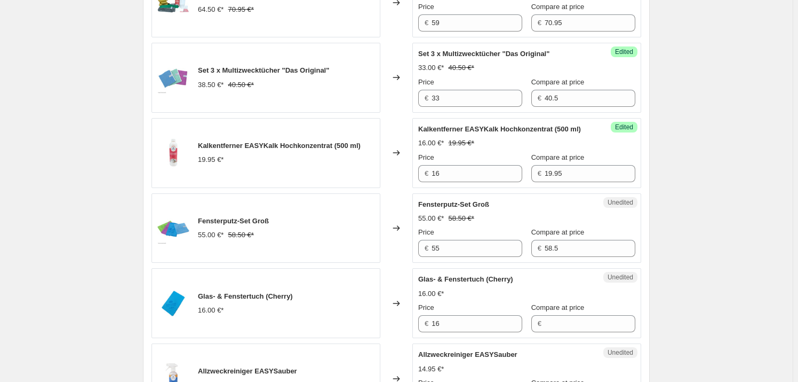
scroll to position [838, 0]
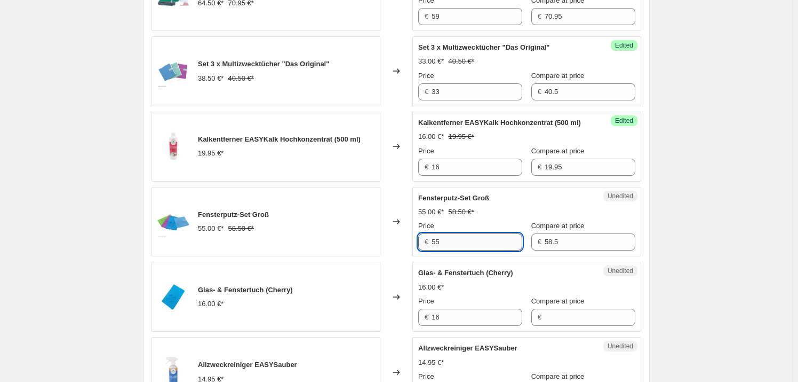
click at [472, 233] on input "55" at bounding box center [477, 241] width 91 height 17
click at [463, 308] on input "16" at bounding box center [477, 316] width 91 height 17
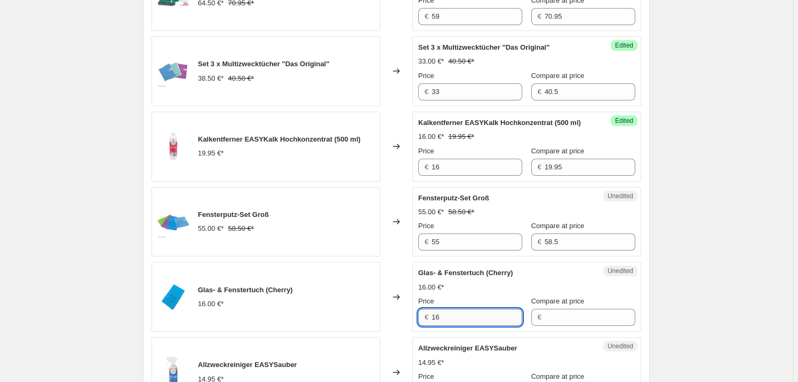
click at [463, 308] on input "16" at bounding box center [477, 316] width 91 height 17
type input "13.5"
click at [691, 262] on div "Create new price [MEDICAL_DATA]. This page is ready Create new price [MEDICAL_D…" at bounding box center [396, 312] width 793 height 2301
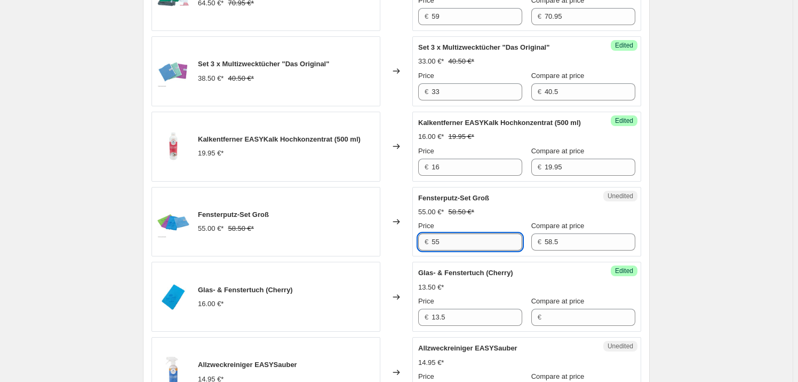
click at [480, 233] on input "55" at bounding box center [477, 241] width 91 height 17
type input "46.5"
click at [667, 218] on div "Create new price [MEDICAL_DATA]. This page is ready Create new price [MEDICAL_D…" at bounding box center [396, 312] width 793 height 2301
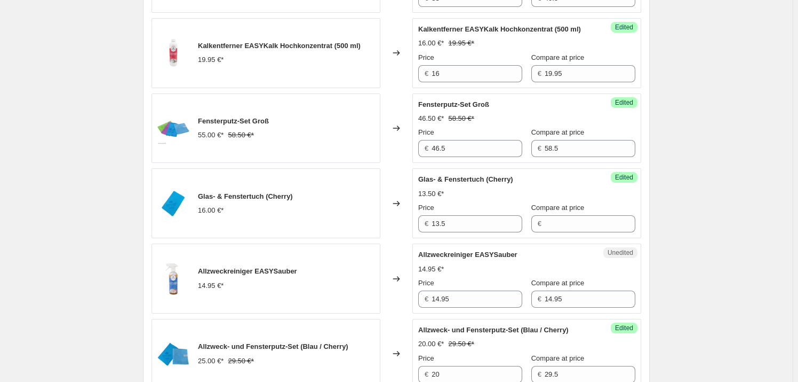
scroll to position [936, 0]
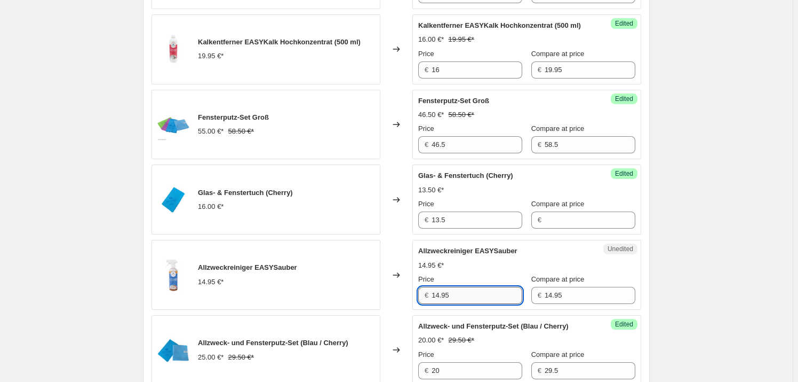
click at [471, 287] on input "14.95" at bounding box center [477, 295] width 91 height 17
type input "12"
click at [694, 258] on div "Create new price [MEDICAL_DATA]. This page is ready Create new price [MEDICAL_D…" at bounding box center [396, 214] width 793 height 2301
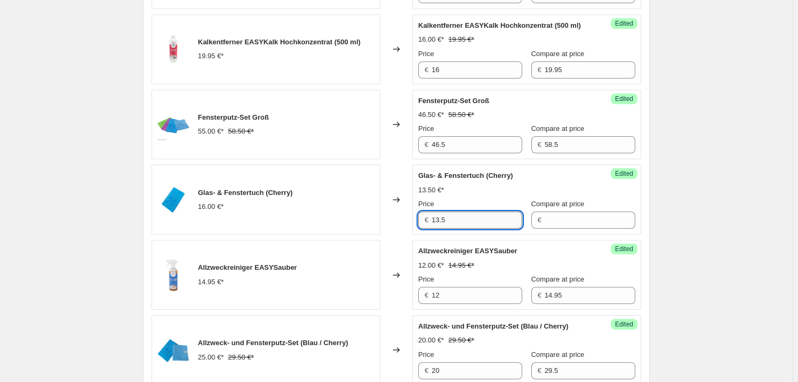
click at [451, 211] on input "13.5" at bounding box center [477, 219] width 91 height 17
click at [549, 211] on input "Compare at price" at bounding box center [590, 219] width 91 height 17
type input "16"
click at [641, 199] on div "Success Edited Glas- & Fenstertuch (Cherry) 13.50 €* 16.00 €* Price € 13.5 Comp…" at bounding box center [527, 199] width 229 height 70
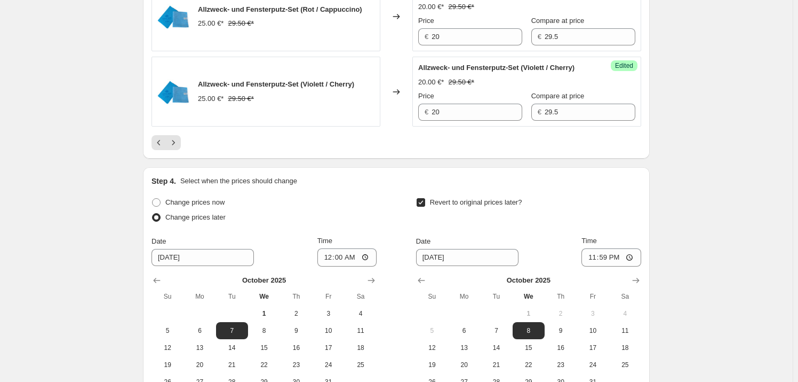
scroll to position [1906, 0]
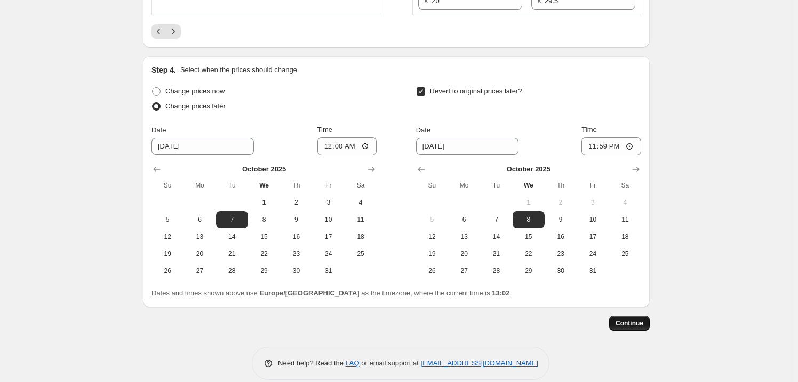
click at [632, 319] on span "Continue" at bounding box center [630, 323] width 28 height 9
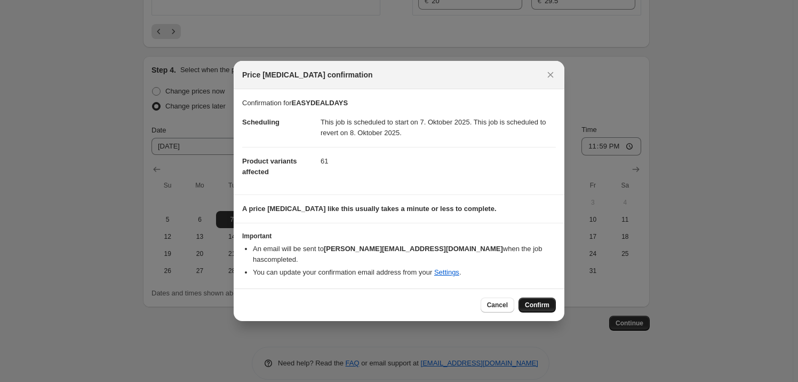
click at [542, 300] on span "Confirm" at bounding box center [537, 304] width 25 height 9
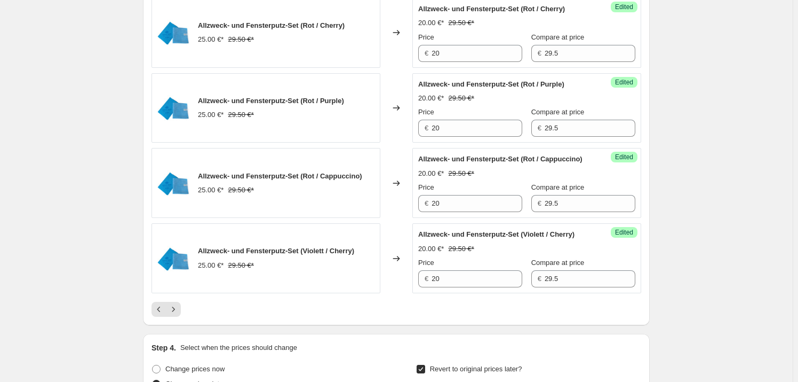
scroll to position [1680, 0]
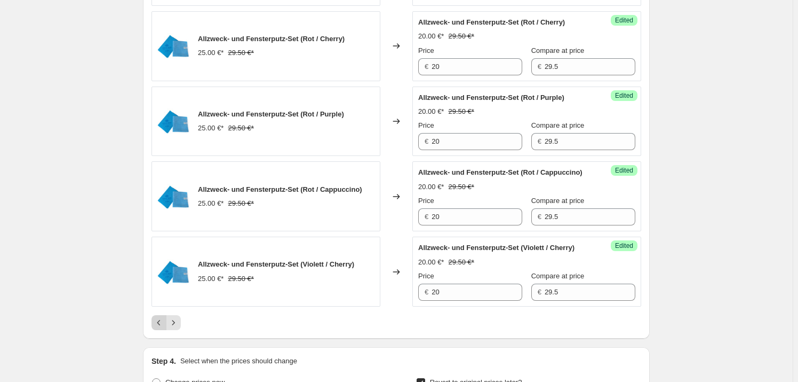
click at [163, 317] on icon "Previous" at bounding box center [159, 322] width 11 height 11
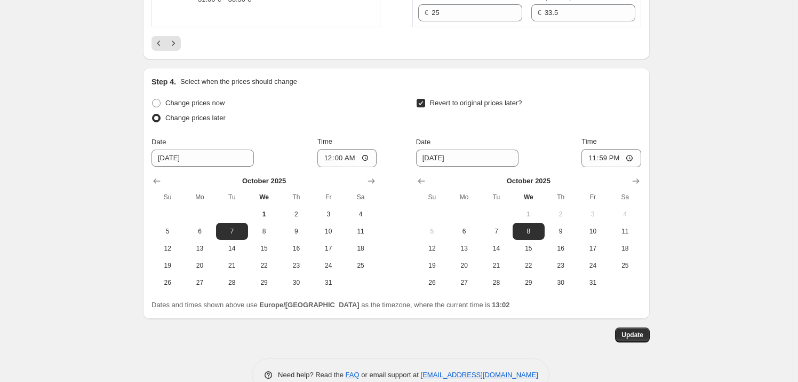
scroll to position [1943, 0]
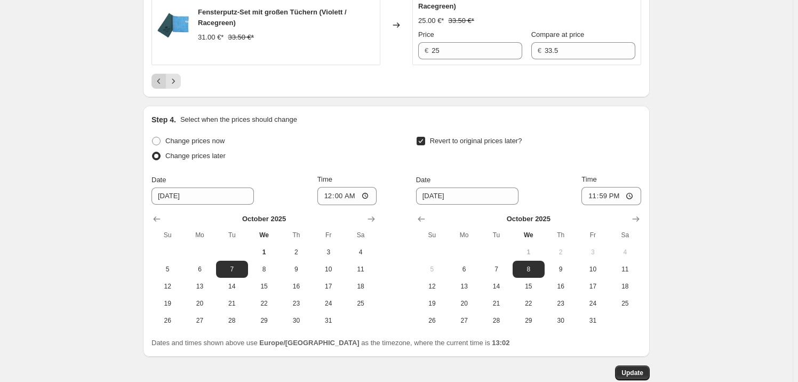
click at [163, 86] on icon "Previous" at bounding box center [159, 81] width 11 height 11
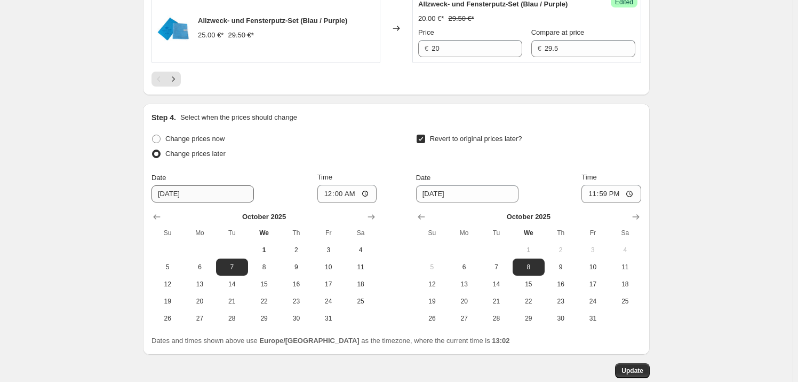
scroll to position [1797, 0]
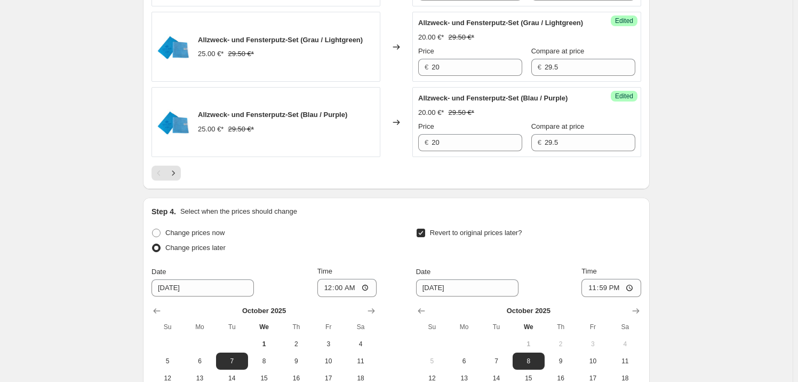
click at [158, 180] on div "Pagination" at bounding box center [159, 172] width 15 height 15
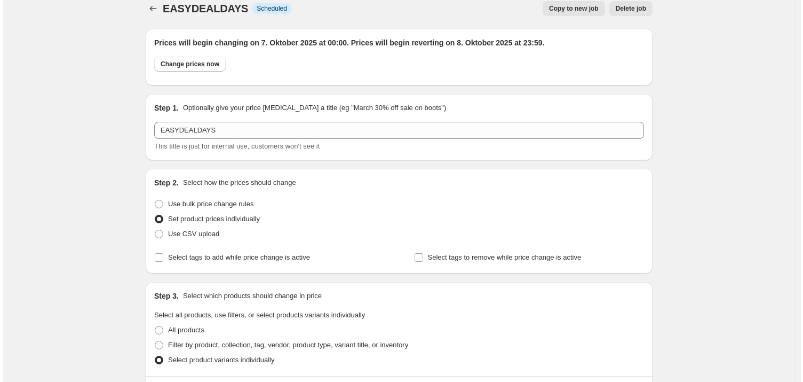
scroll to position [0, 0]
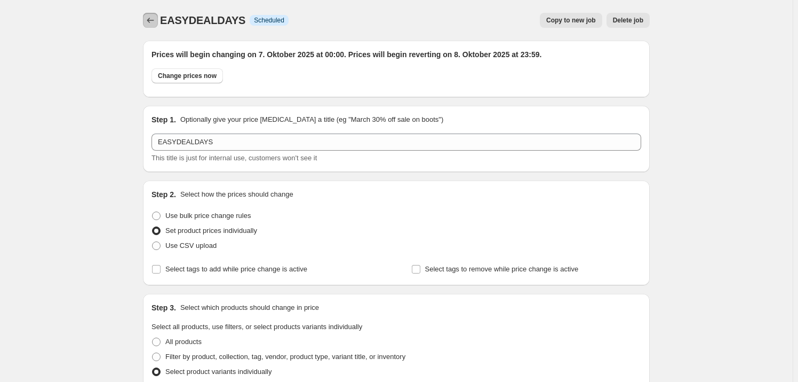
click at [151, 22] on icon "Price change jobs" at bounding box center [150, 20] width 11 height 11
